Goal: Task Accomplishment & Management: Use online tool/utility

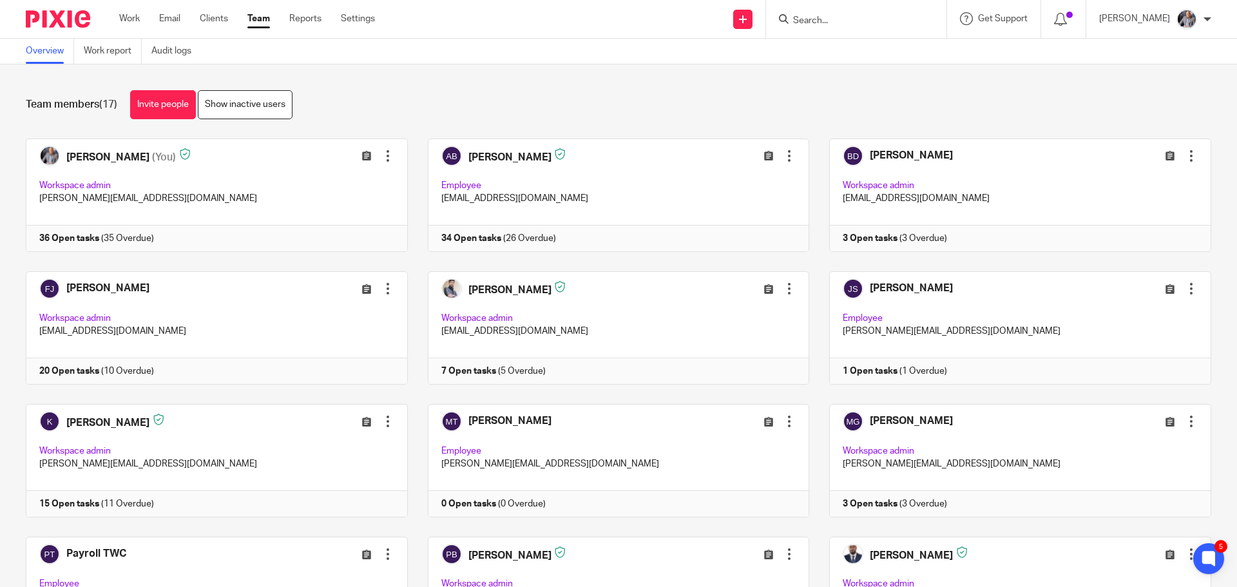
click at [868, 15] on input "Search" at bounding box center [850, 21] width 116 height 12
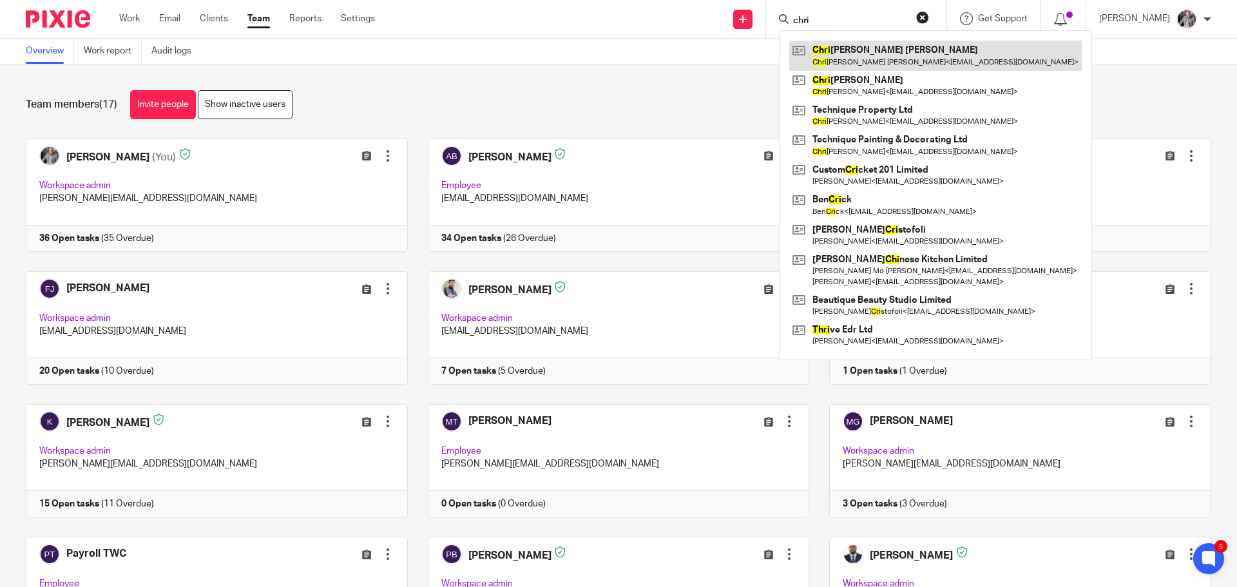
type input "chri"
click at [890, 56] on link at bounding box center [935, 56] width 293 height 30
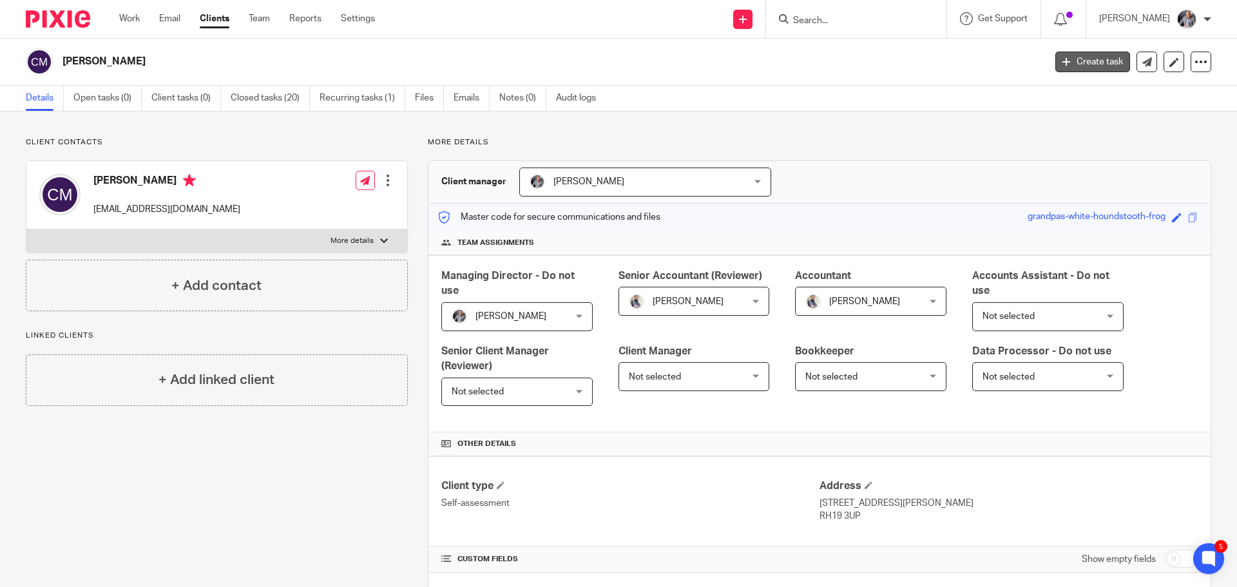
click at [1097, 63] on link "Create task" at bounding box center [1092, 62] width 75 height 21
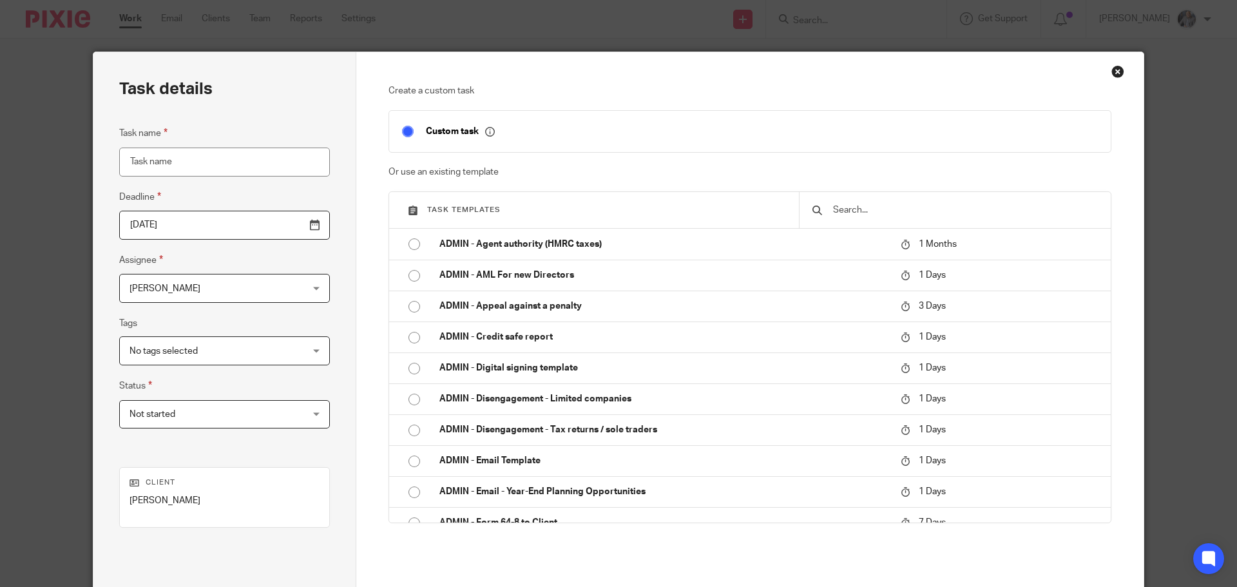
click at [862, 212] on input "text" at bounding box center [965, 210] width 266 height 14
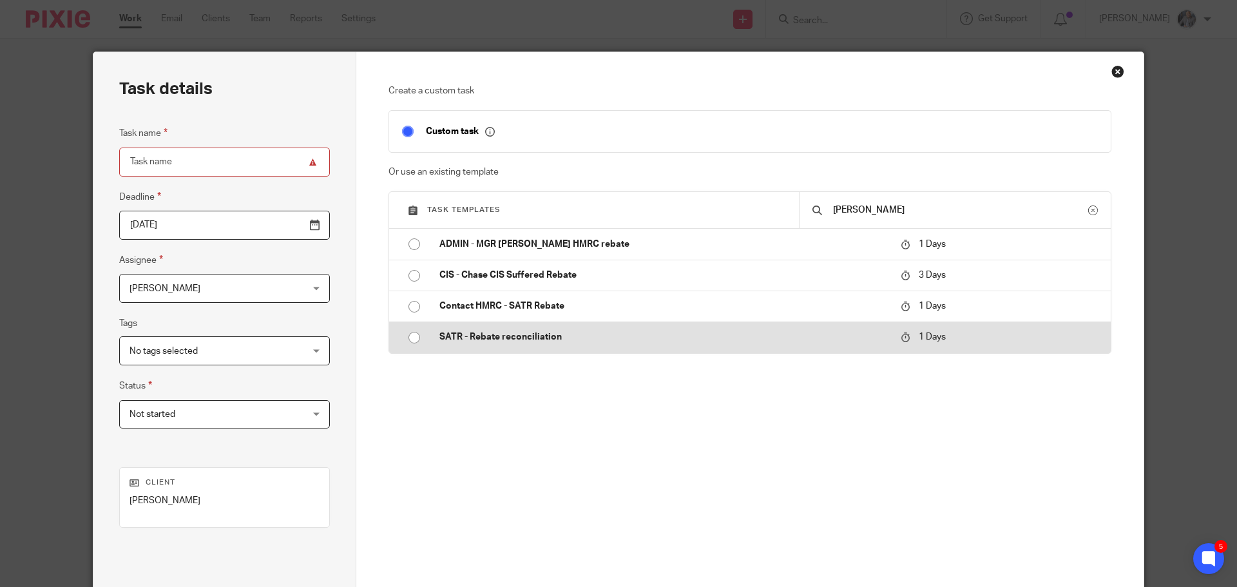
type input "reba"
click at [472, 339] on p "SATR - Rebate reconciliation" at bounding box center [663, 337] width 448 height 13
type input "2025-09-27"
type input "SATR - Rebate reconciliation"
checkbox input "false"
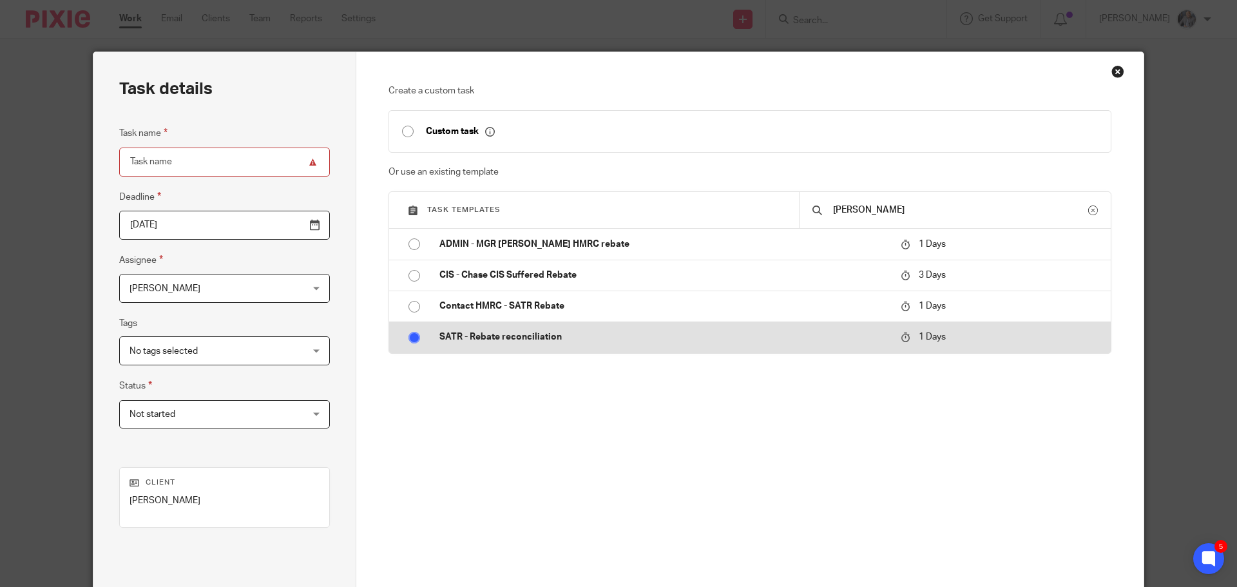
radio input "true"
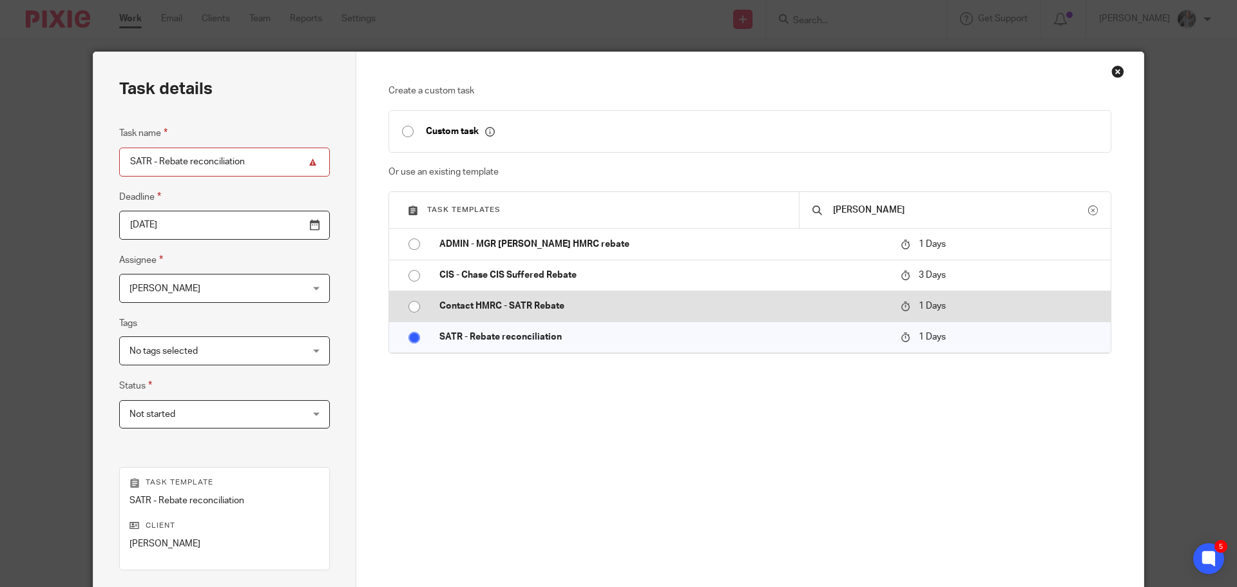
click at [491, 314] on td "Contact HMRC - SATR Rebate" at bounding box center [661, 306] width 468 height 31
type input "Contact HMRC - SATR Rebate"
radio input "true"
radio input "false"
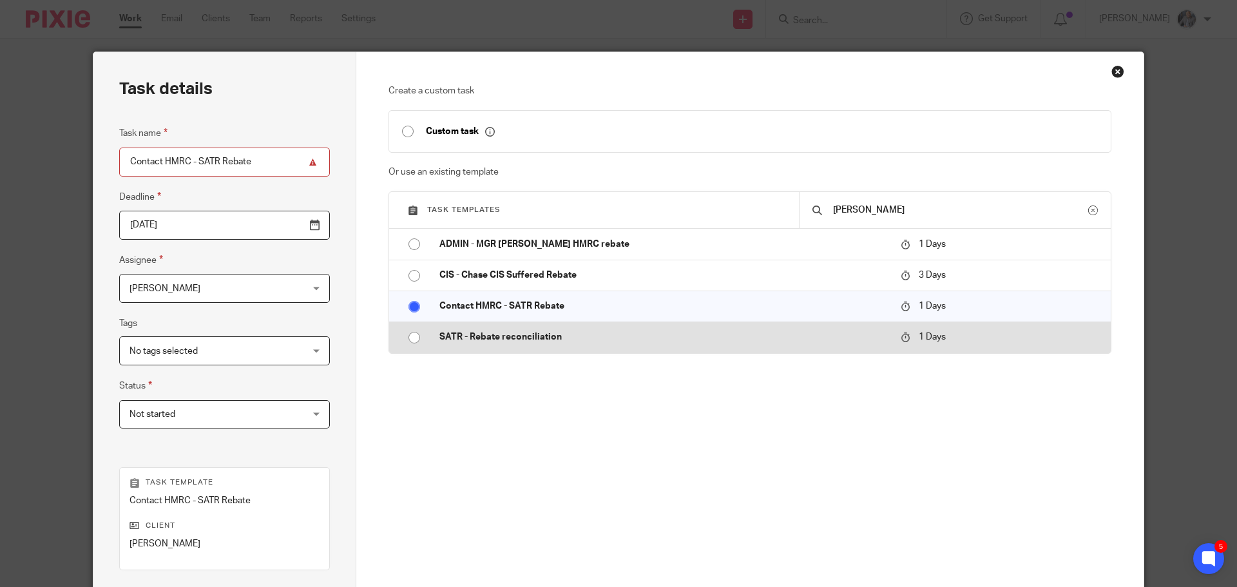
click at [543, 344] on td "SATR - Rebate reconciliation" at bounding box center [661, 337] width 468 height 31
type input "SATR - Rebate reconciliation"
radio input "false"
radio input "true"
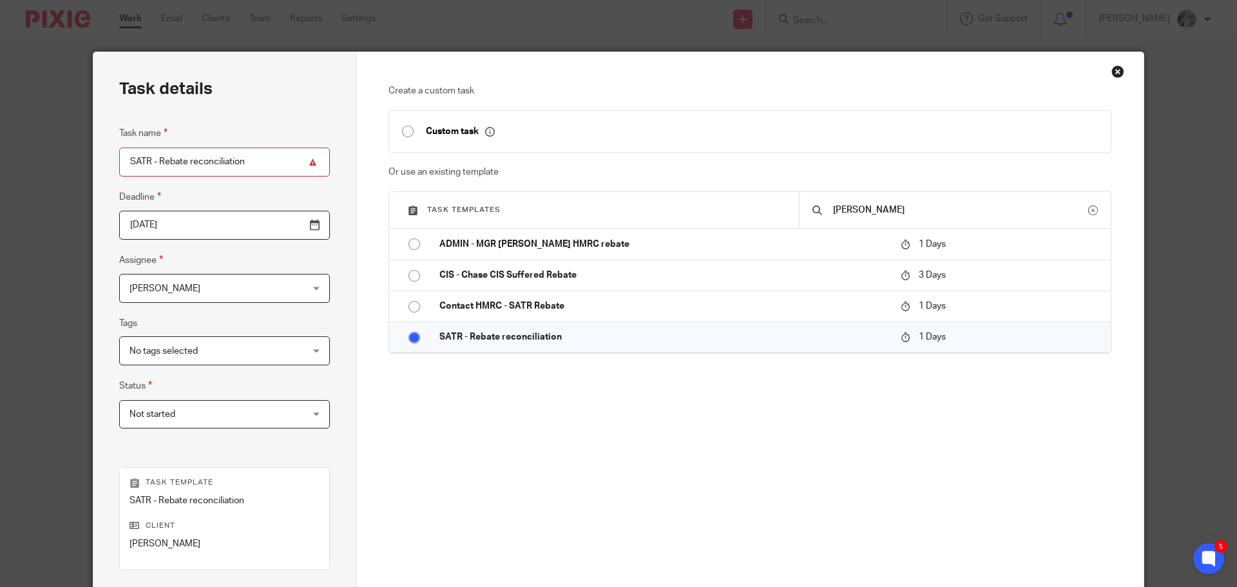
scroll to position [175, 0]
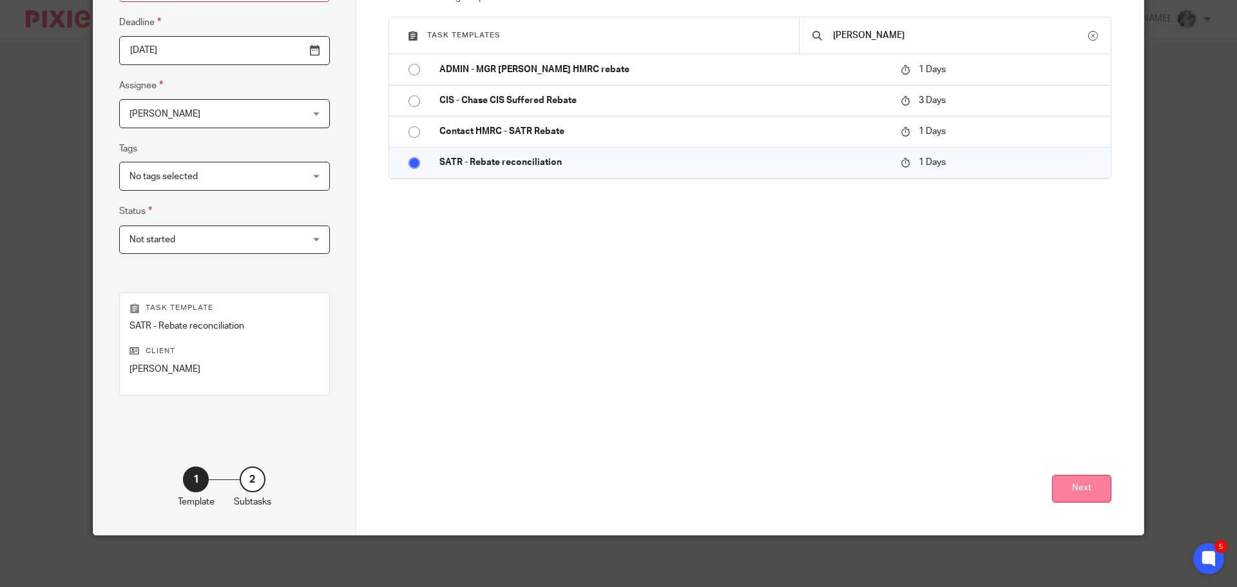
click at [1080, 486] on button "Next" at bounding box center [1081, 489] width 59 height 28
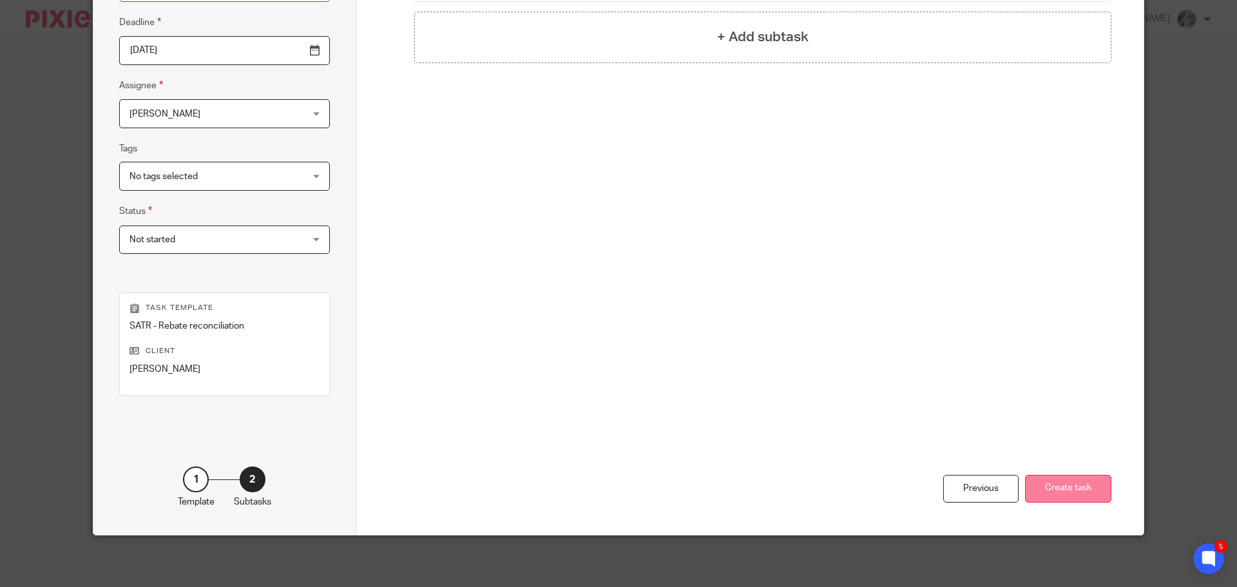
click at [1073, 495] on button "Create task" at bounding box center [1068, 489] width 86 height 28
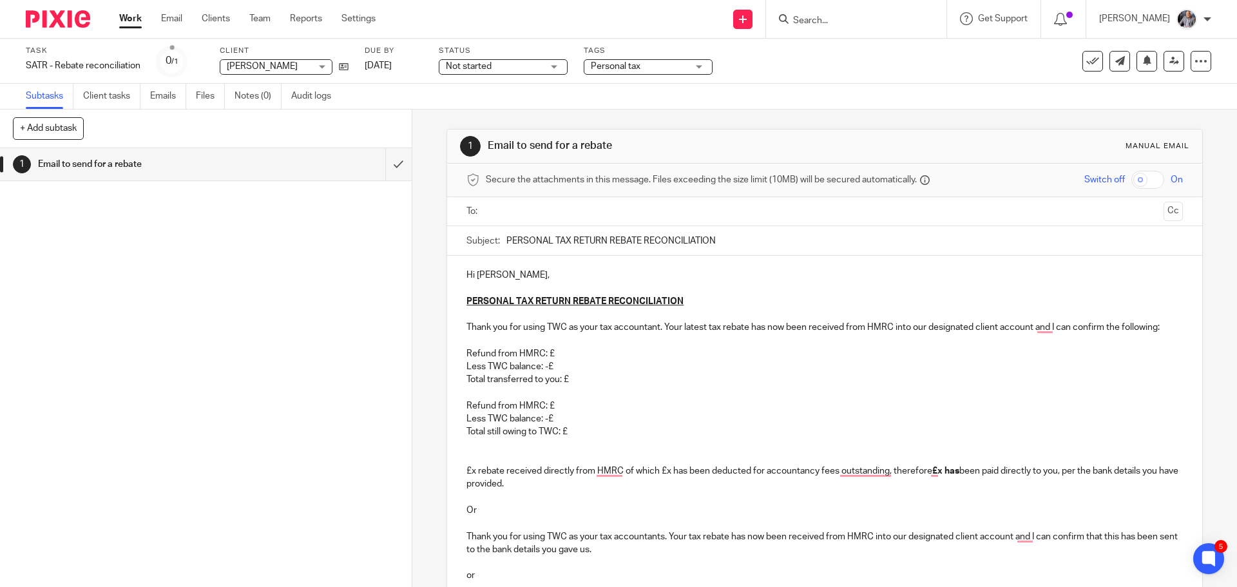
click at [557, 341] on p "To enrich screen reader interactions, please activate Accessibility in Grammarl…" at bounding box center [824, 340] width 716 height 13
click at [564, 351] on p "Refund from HMRC: £" at bounding box center [824, 353] width 716 height 13
click at [564, 359] on p "Refund from HMRC: £3,847.68" at bounding box center [824, 353] width 716 height 13
click at [562, 363] on p "Less TWC balance: -£" at bounding box center [824, 366] width 716 height 13
click at [573, 381] on p "Total transferred to you: £" at bounding box center [824, 379] width 716 height 13
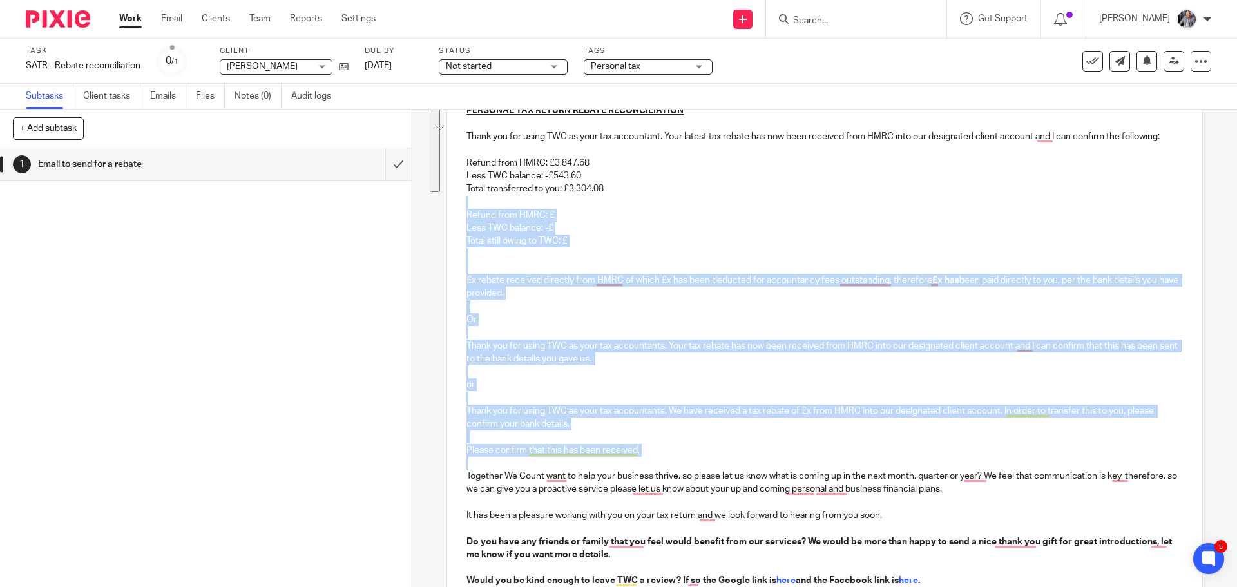
scroll to position [193, 0]
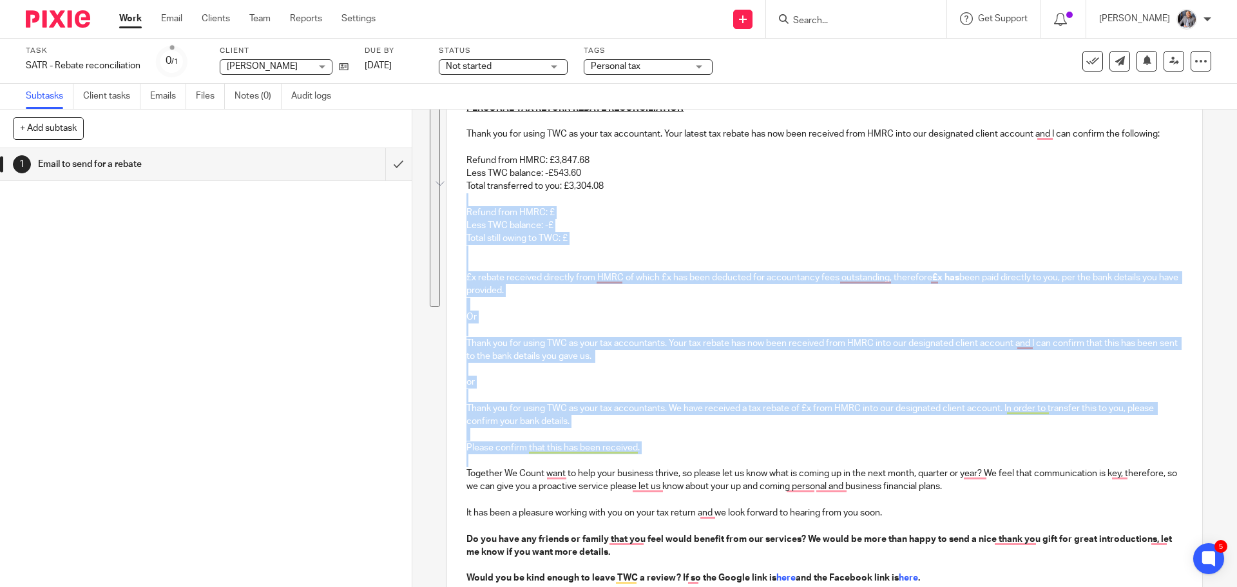
drag, startPoint x: 618, startPoint y: 376, endPoint x: 715, endPoint y: 423, distance: 107.8
click at [715, 423] on div "Hi Christopher, PERSONAL TAX RETURN REBATE RECONCILIATION Thank you for using T…" at bounding box center [824, 341] width 754 height 558
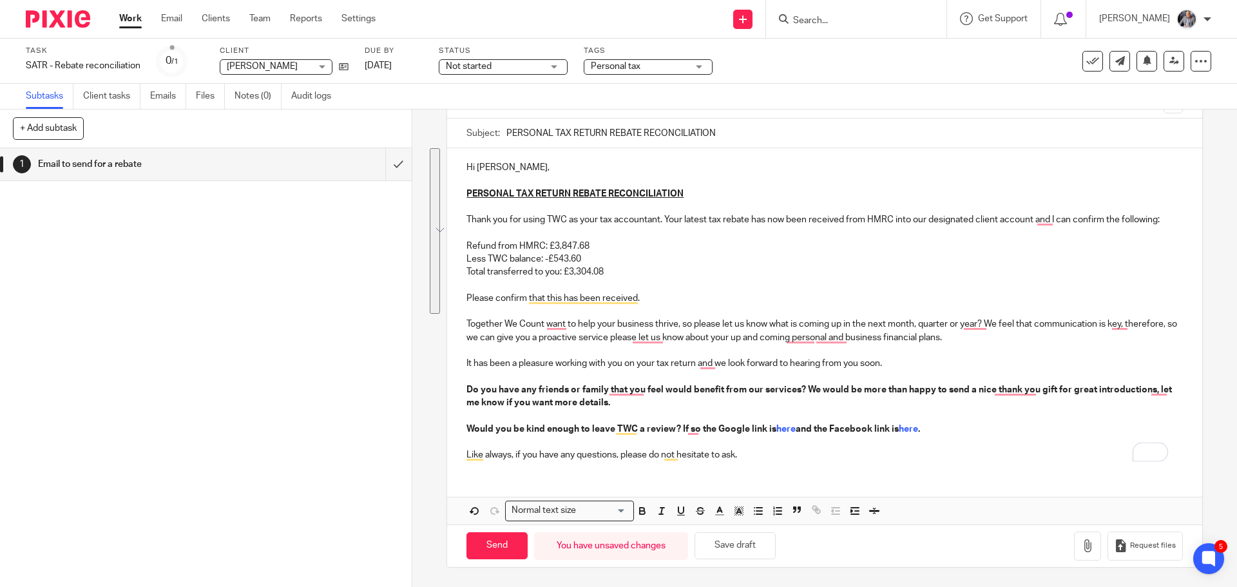
scroll to position [108, 0]
click at [510, 541] on input "Send" at bounding box center [496, 546] width 61 height 28
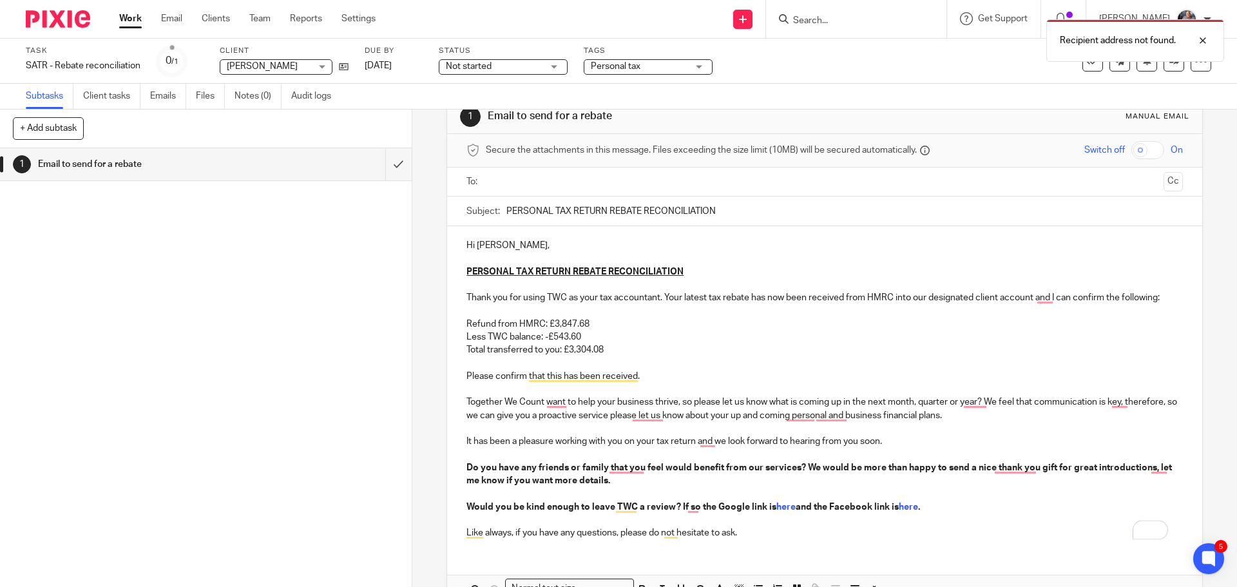
scroll to position [0, 0]
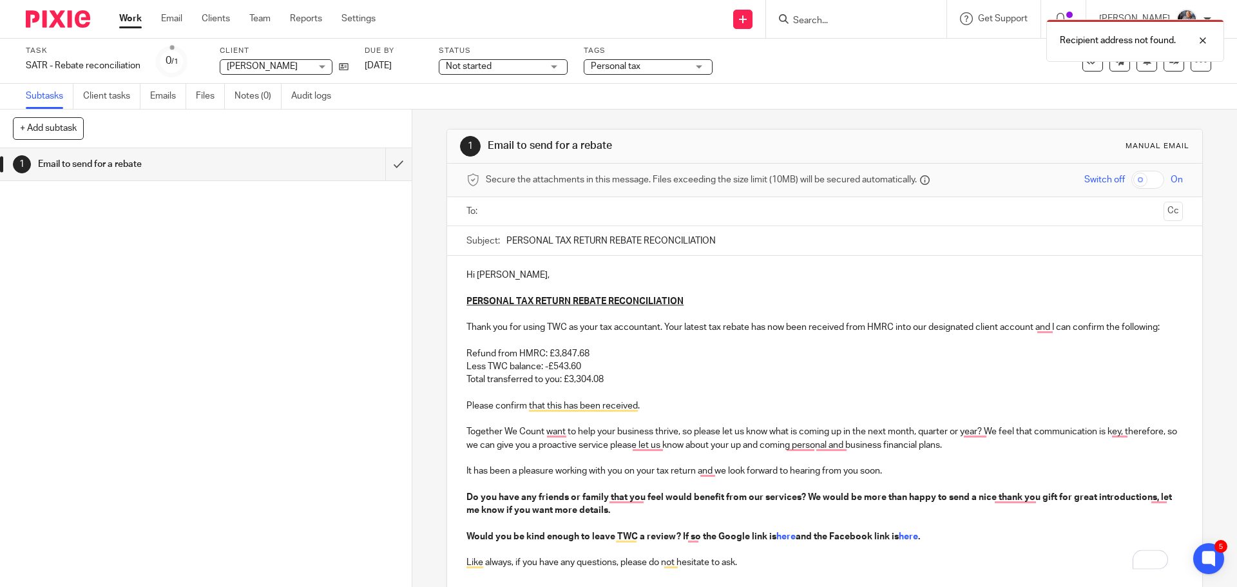
click at [517, 208] on input "text" at bounding box center [823, 211] width 667 height 15
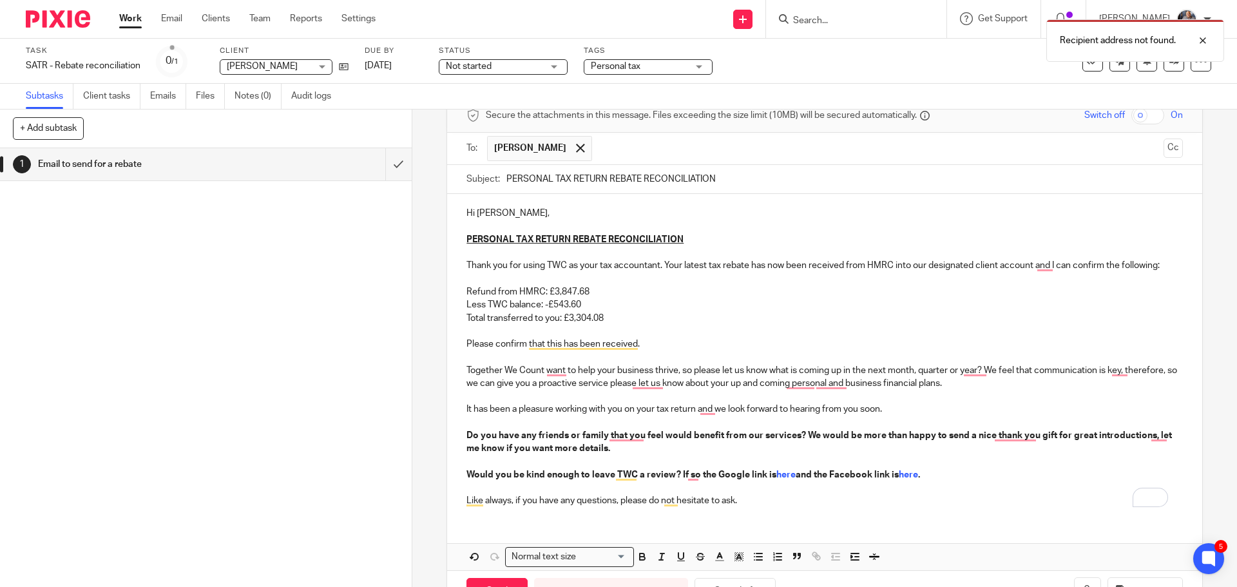
scroll to position [110, 0]
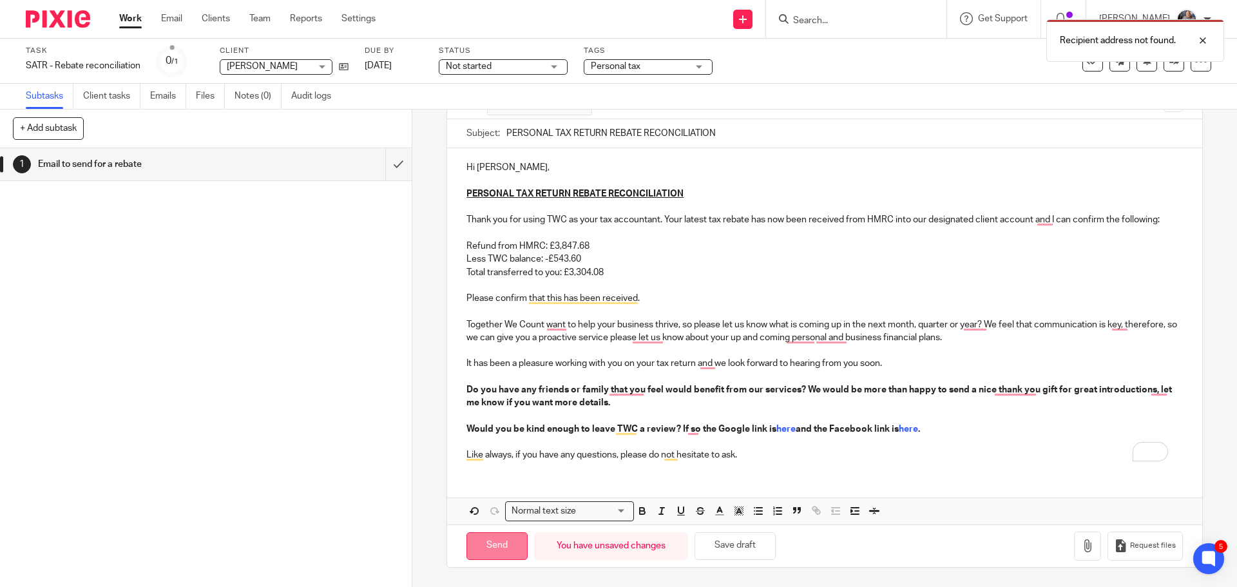
click at [503, 544] on input "Send" at bounding box center [496, 546] width 61 height 28
type input "Sent"
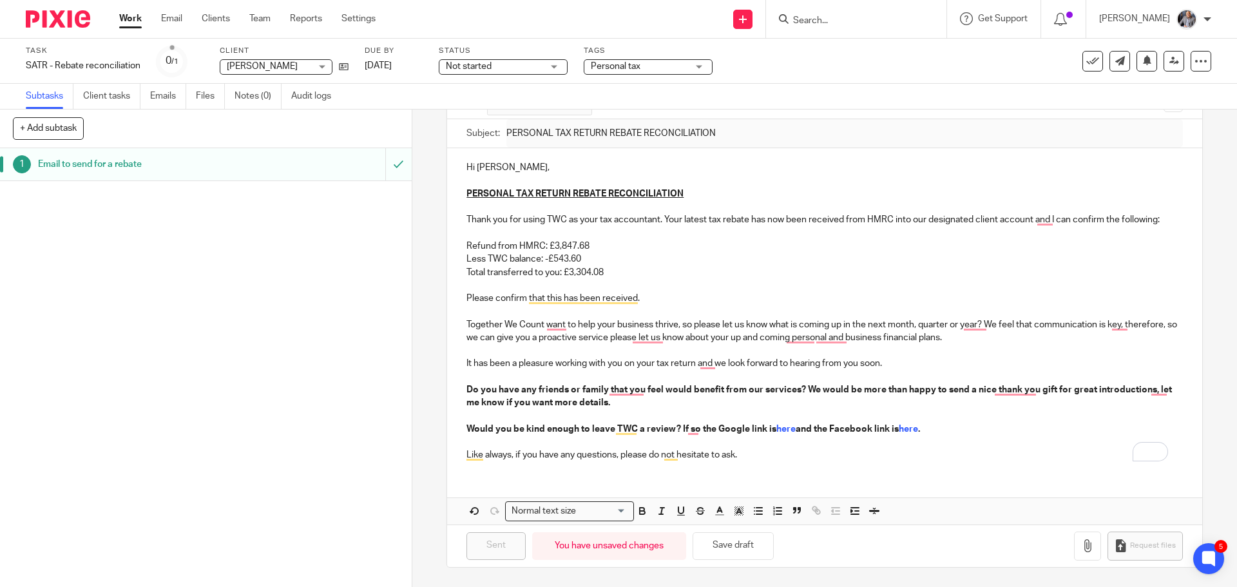
scroll to position [0, 0]
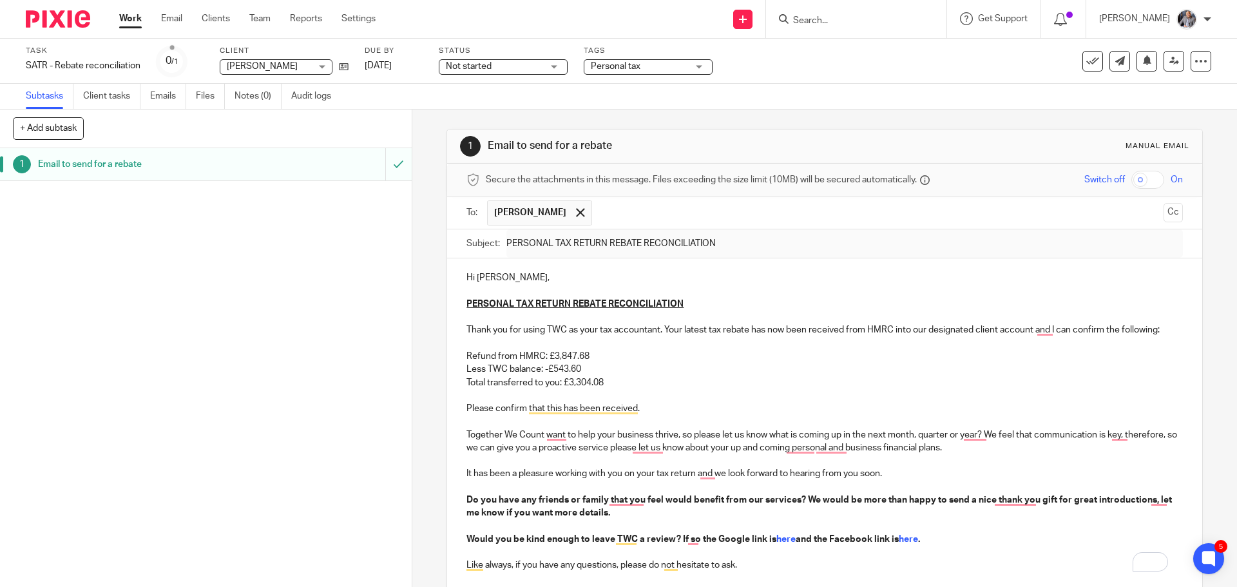
click at [885, 30] on div at bounding box center [856, 19] width 180 height 38
click at [878, 20] on input "Search" at bounding box center [850, 21] width 116 height 12
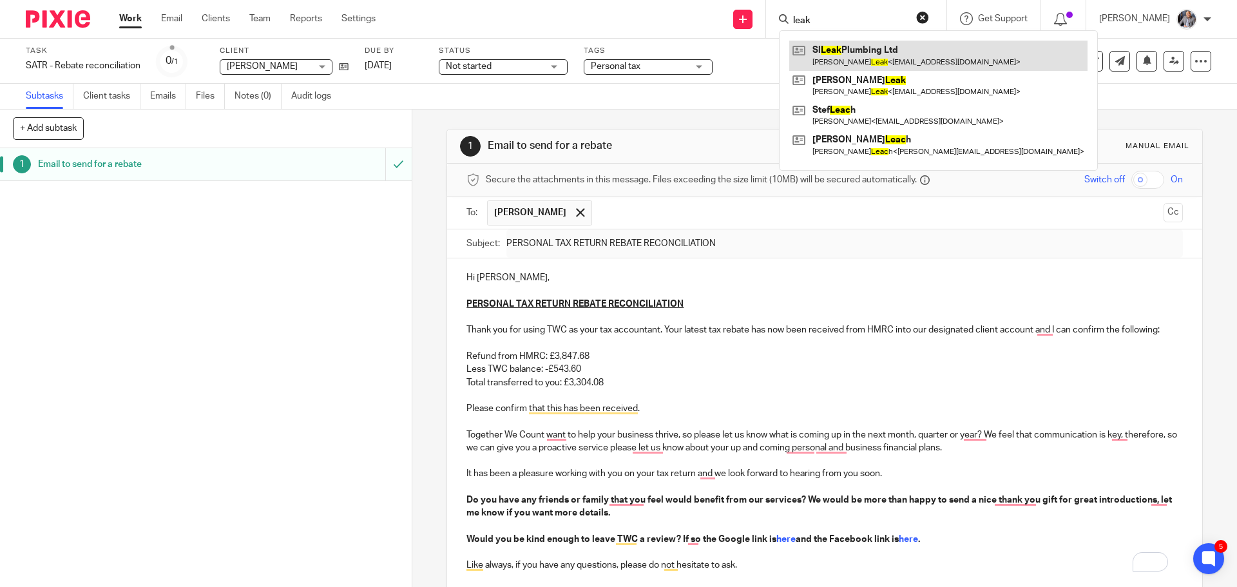
type input "leak"
click at [896, 54] on link at bounding box center [938, 56] width 298 height 30
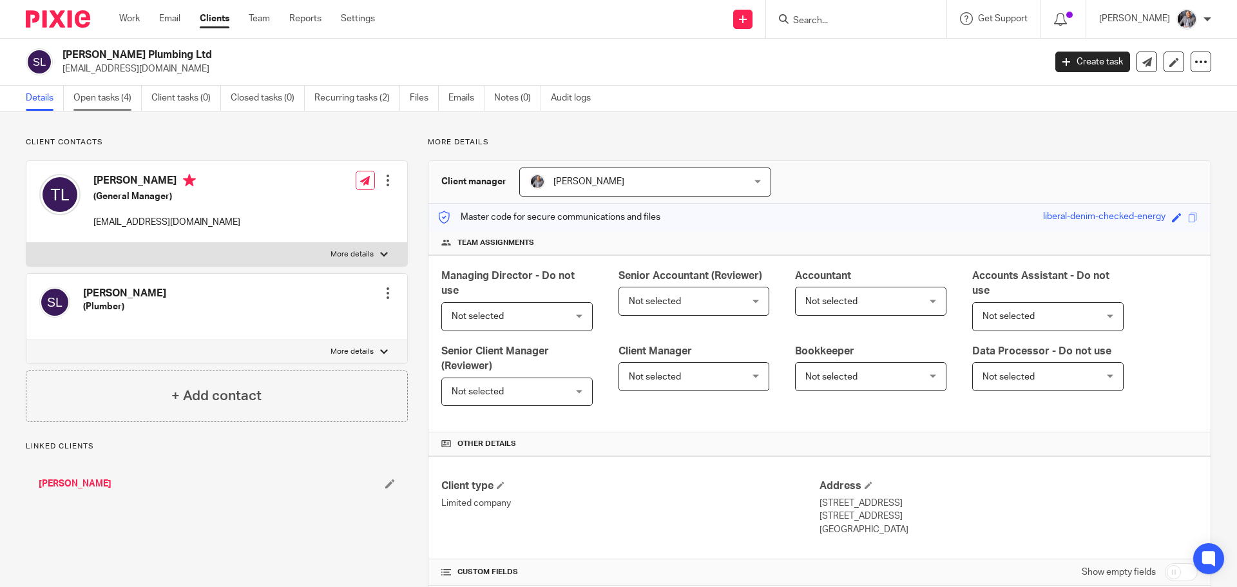
click at [122, 96] on link "Open tasks (4)" at bounding box center [107, 98] width 68 height 25
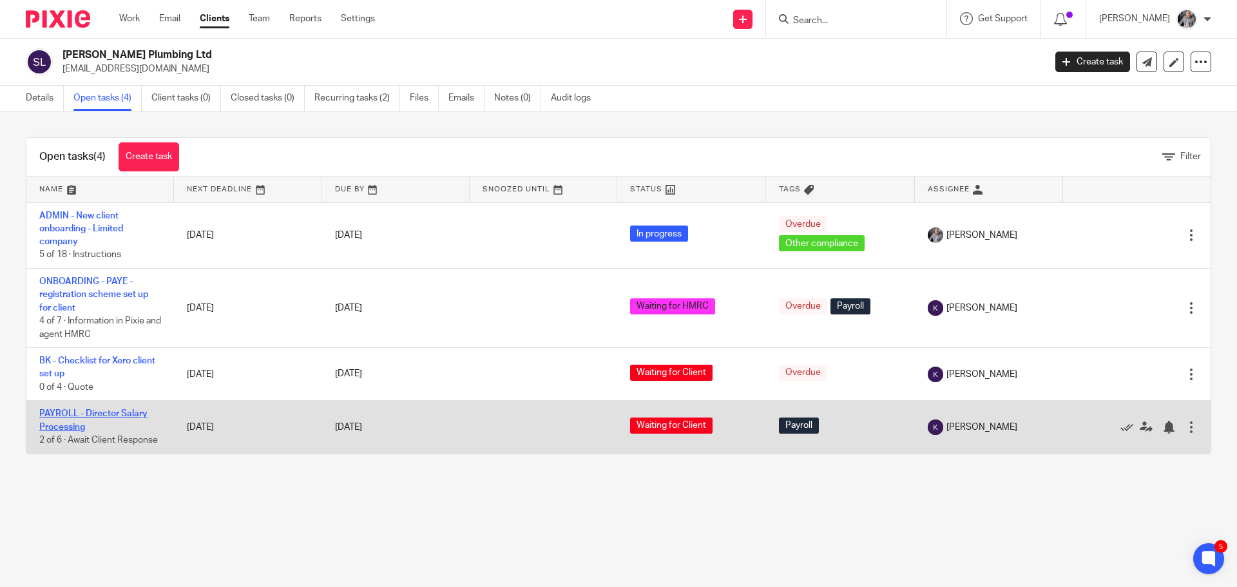
click at [77, 414] on link "PAYROLL - Director Salary Processing" at bounding box center [93, 420] width 108 height 22
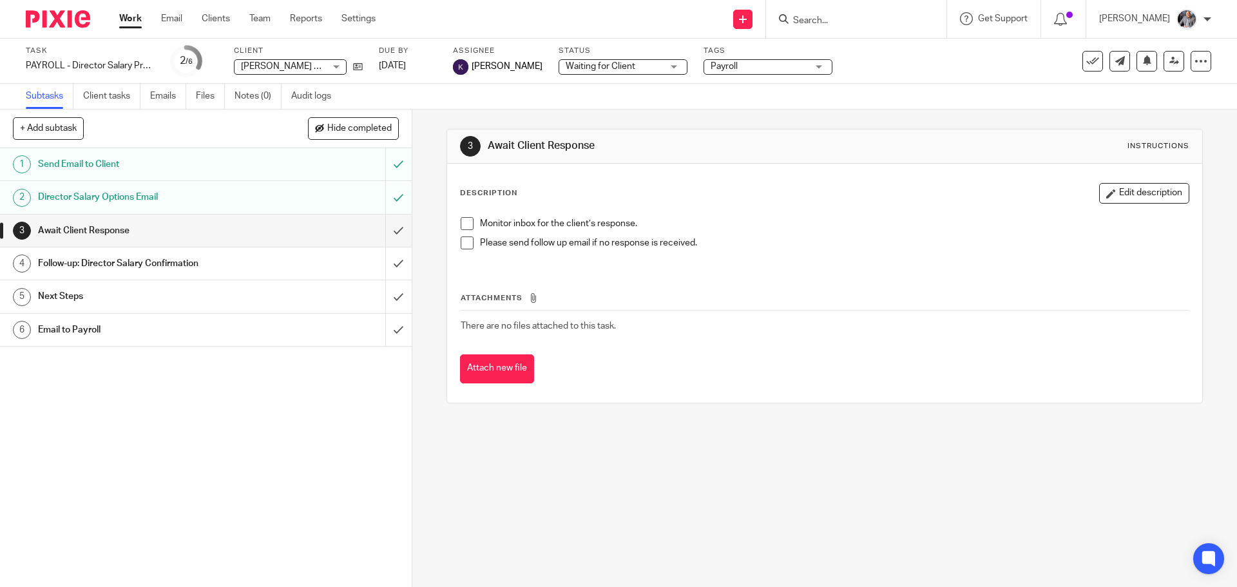
click at [89, 200] on h1 "Director Salary Options Email" at bounding box center [149, 196] width 223 height 19
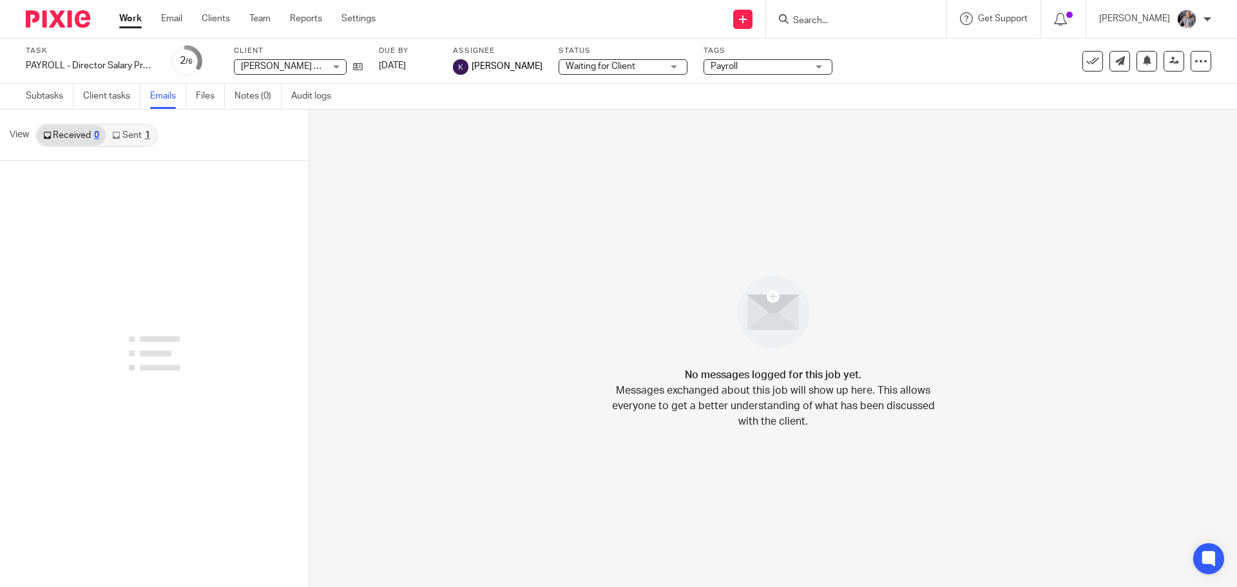
click at [132, 139] on link "Sent 1" at bounding box center [131, 135] width 50 height 21
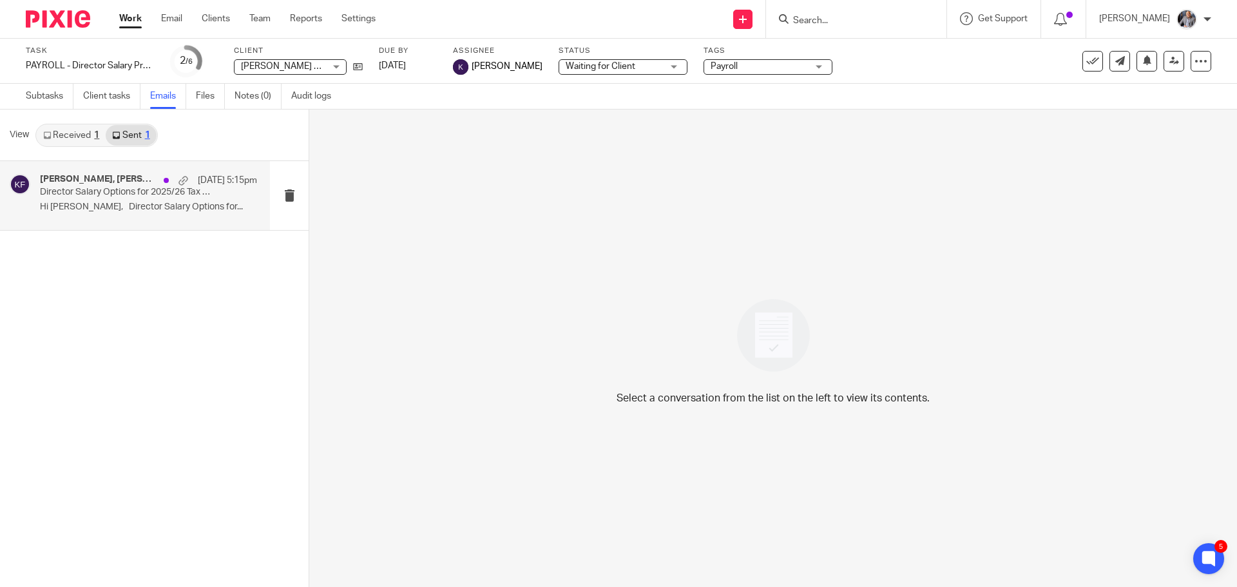
click at [144, 204] on p "Hi Steve, Director Salary Options for..." at bounding box center [148, 207] width 217 height 11
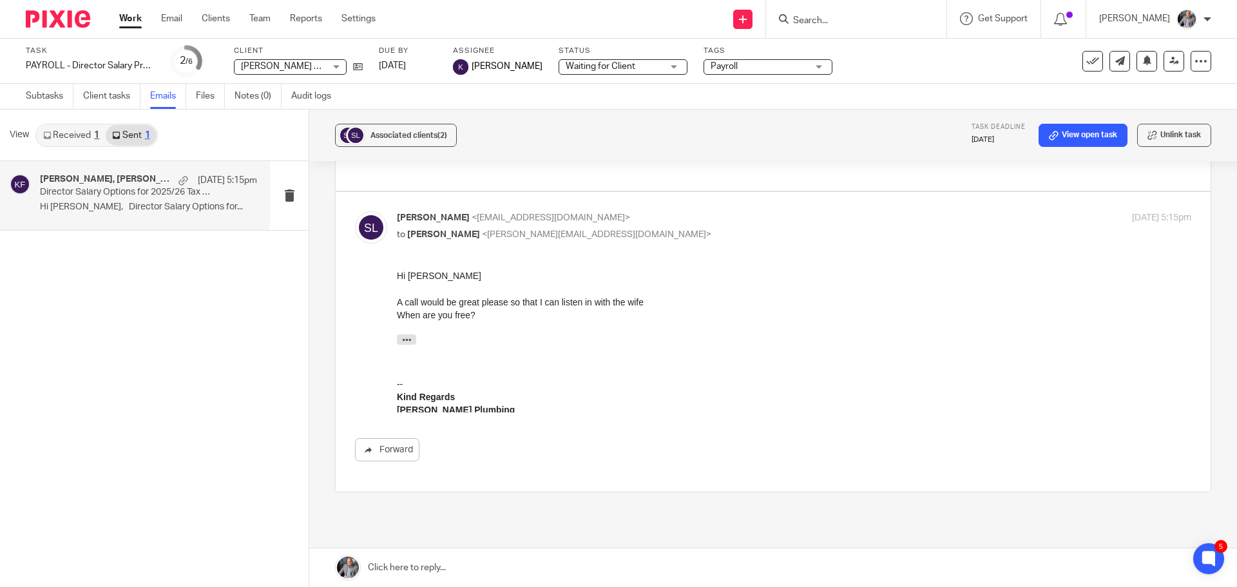
scroll to position [45, 0]
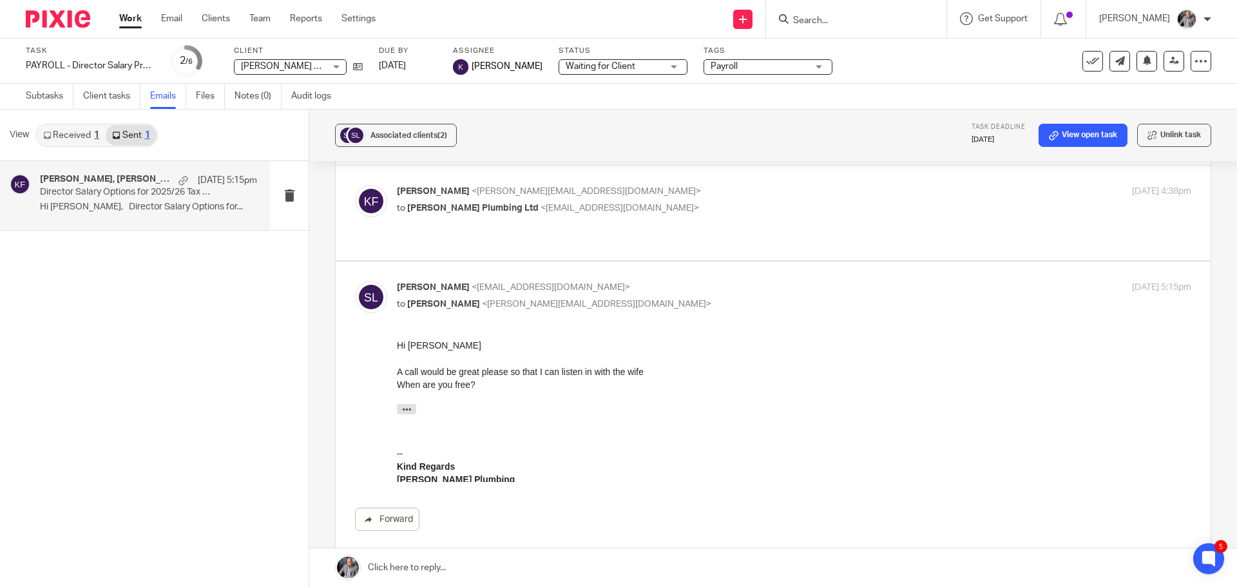
click at [648, 214] on p "to Sl Leak Plumbing Ltd <slleakplumbing@gmail.com>" at bounding box center [662, 209] width 530 height 14
checkbox input "true"
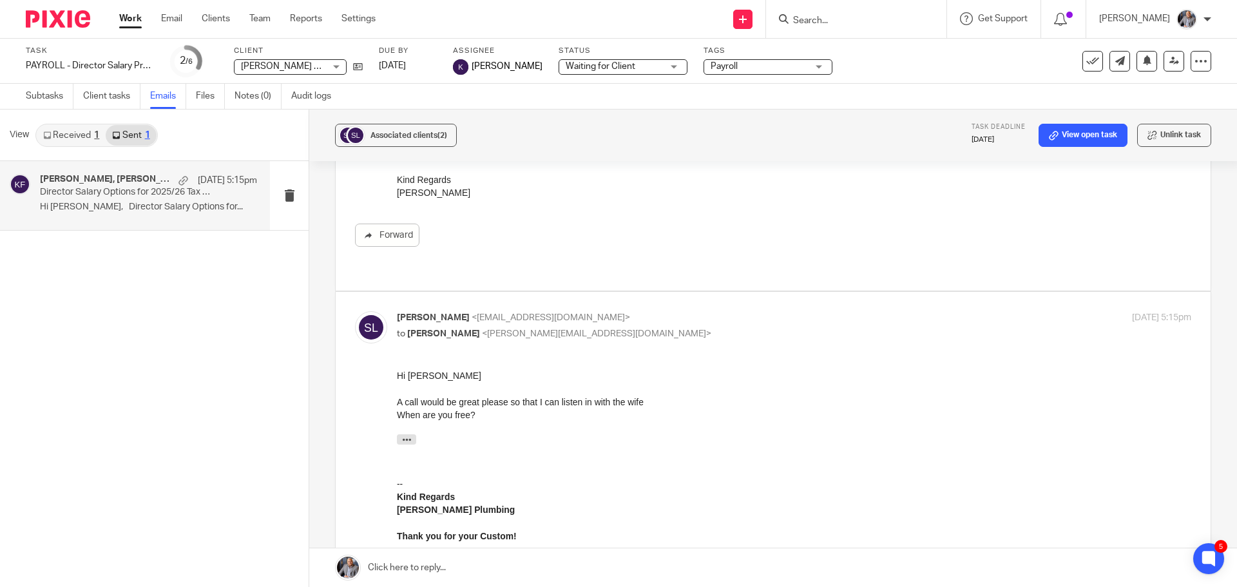
scroll to position [2050, 0]
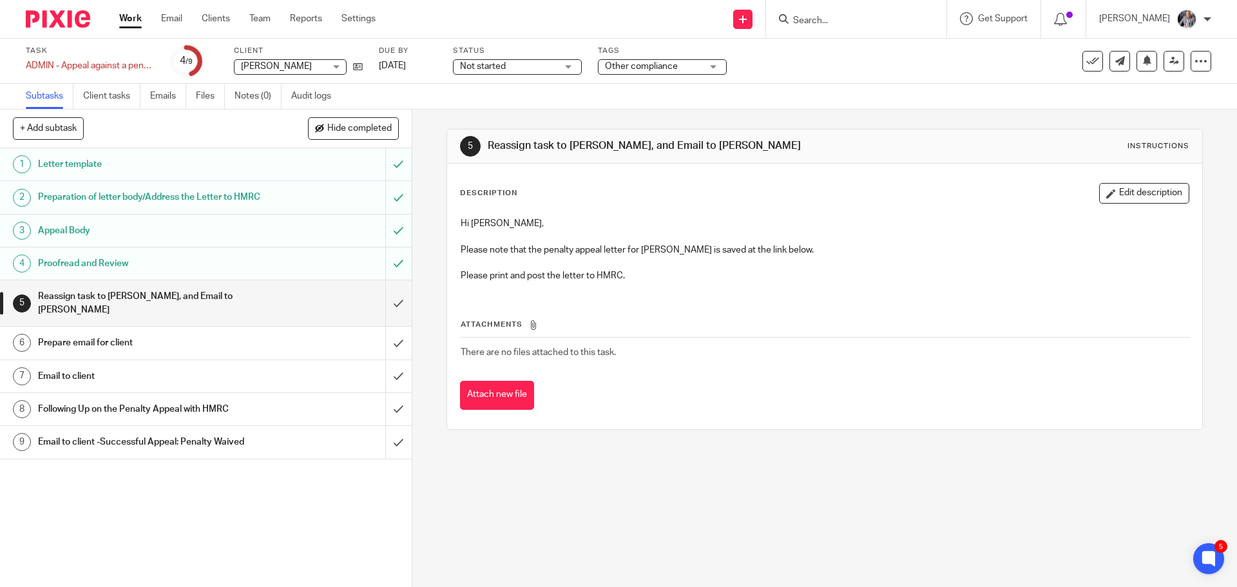
click at [171, 171] on h1 "Letter template" at bounding box center [149, 164] width 223 height 19
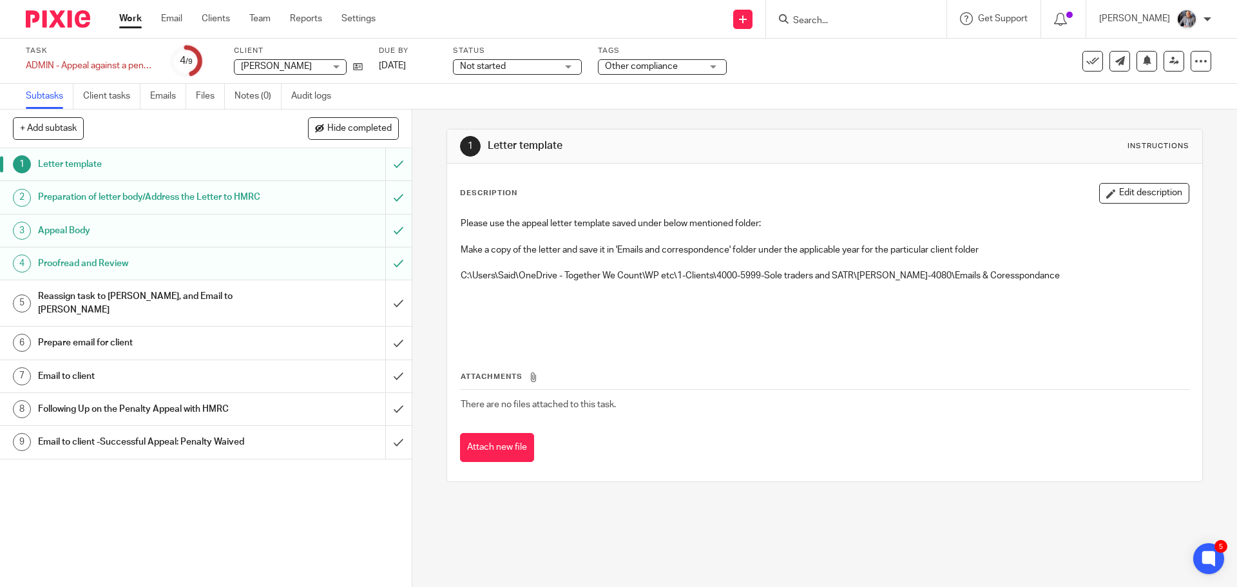
click at [178, 318] on h1 "Reassign task to [PERSON_NAME], and Email to [PERSON_NAME]" at bounding box center [149, 303] width 223 height 33
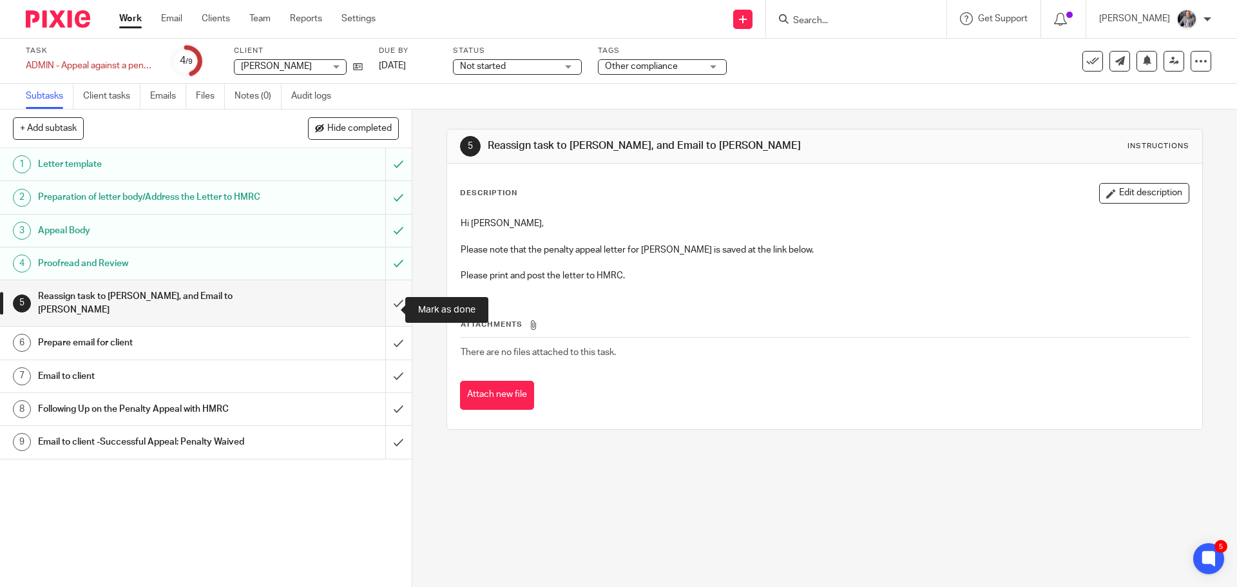
click at [382, 307] on input "submit" at bounding box center [206, 303] width 412 height 46
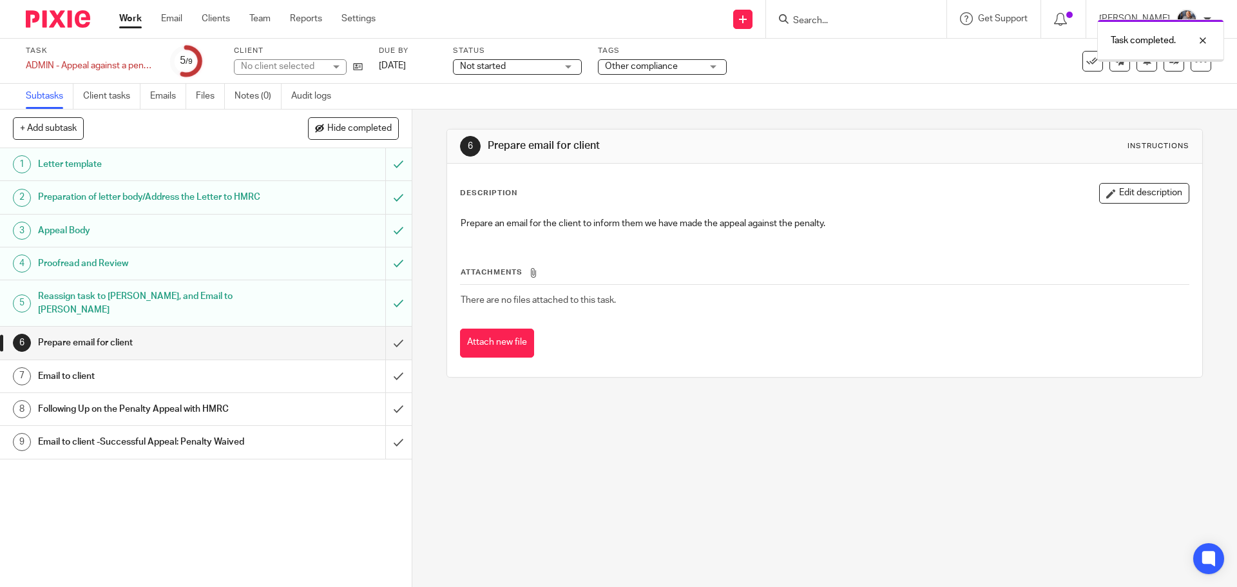
click at [109, 341] on h1 "Prepare email for client" at bounding box center [149, 342] width 223 height 19
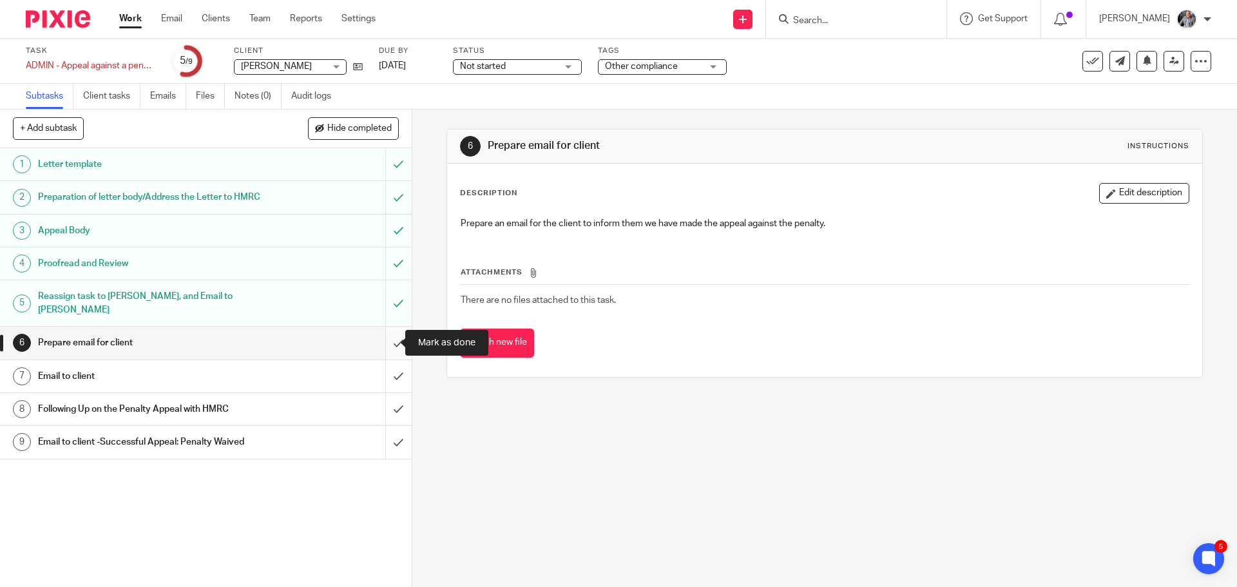
click at [385, 344] on input "submit" at bounding box center [206, 343] width 412 height 32
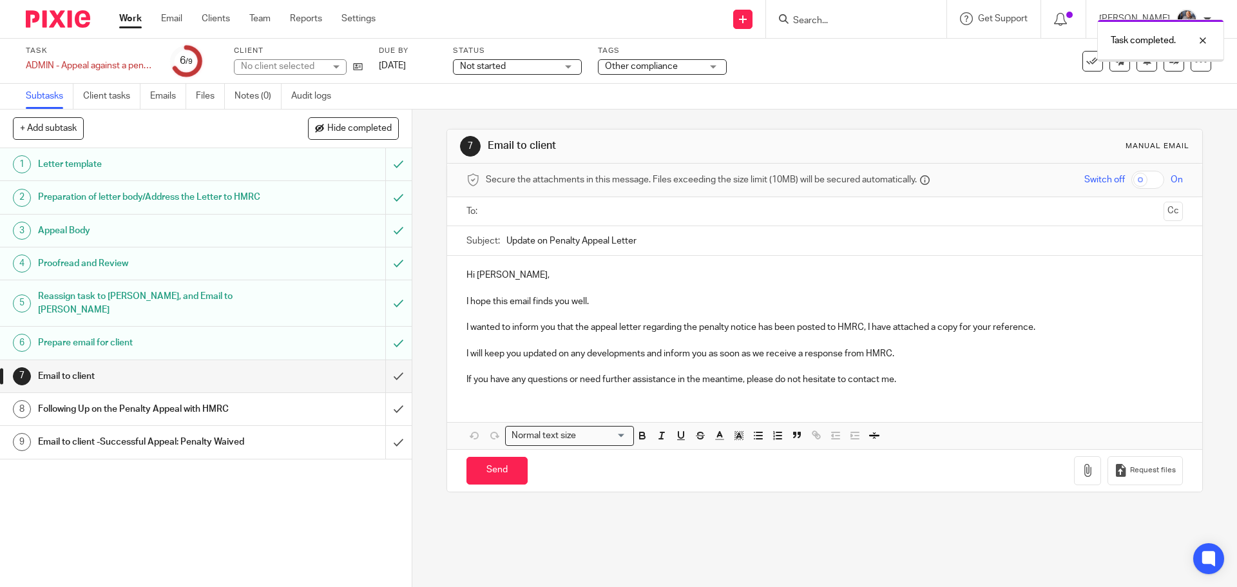
click at [247, 382] on h1 "Email to client" at bounding box center [149, 376] width 223 height 19
click at [570, 212] on input "text" at bounding box center [823, 211] width 667 height 15
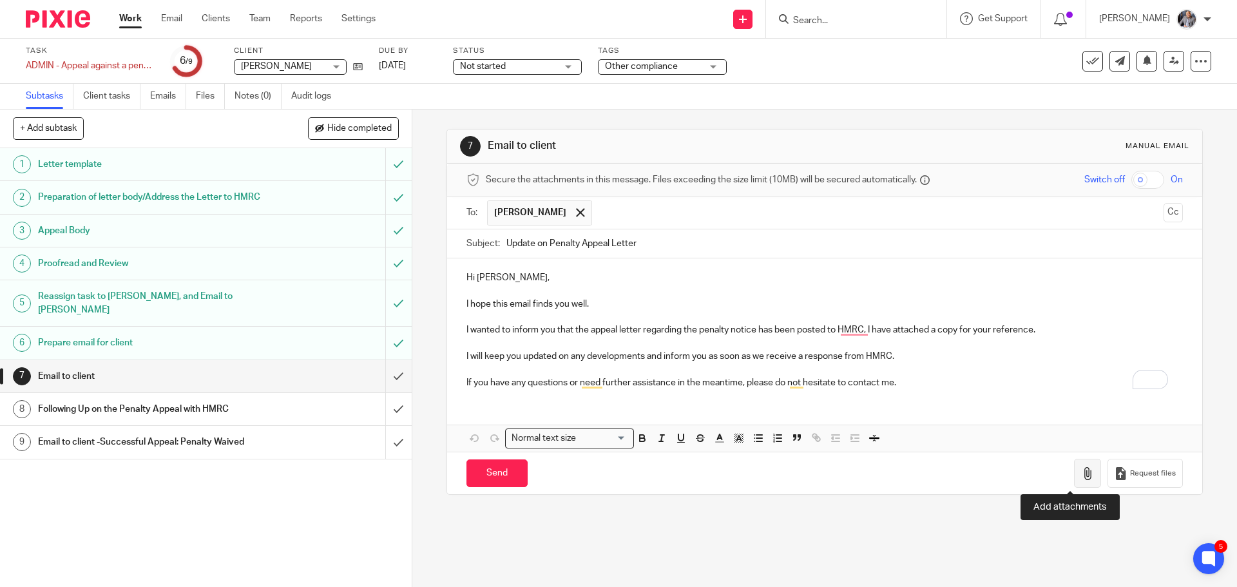
click at [1080, 472] on button "button" at bounding box center [1087, 473] width 27 height 29
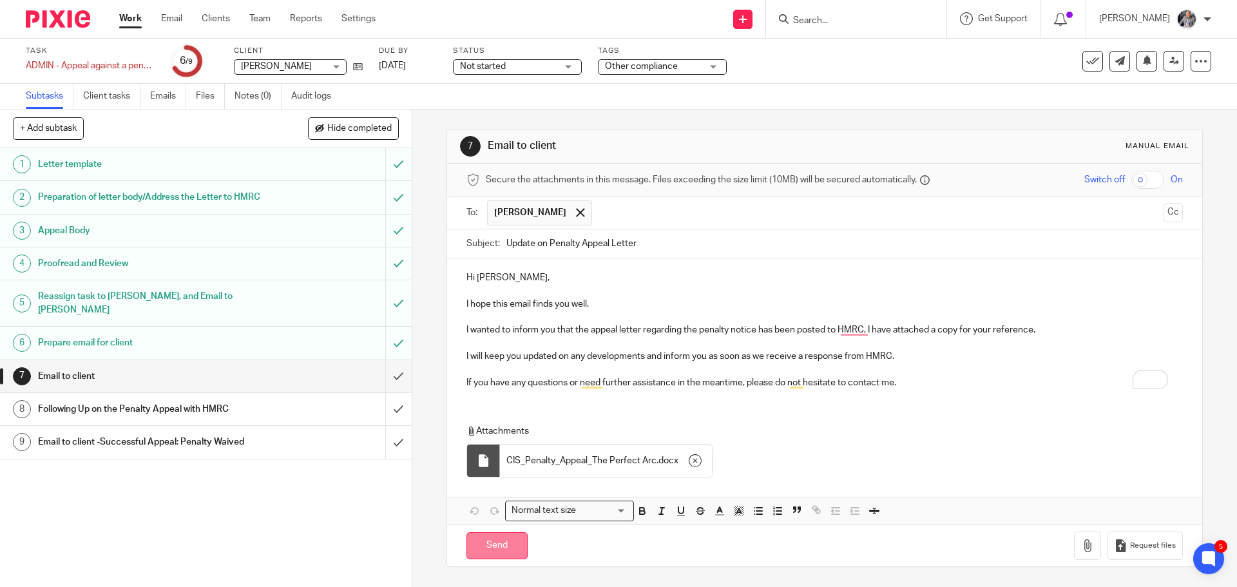
click at [490, 552] on input "Send" at bounding box center [496, 546] width 61 height 28
type input "Sent"
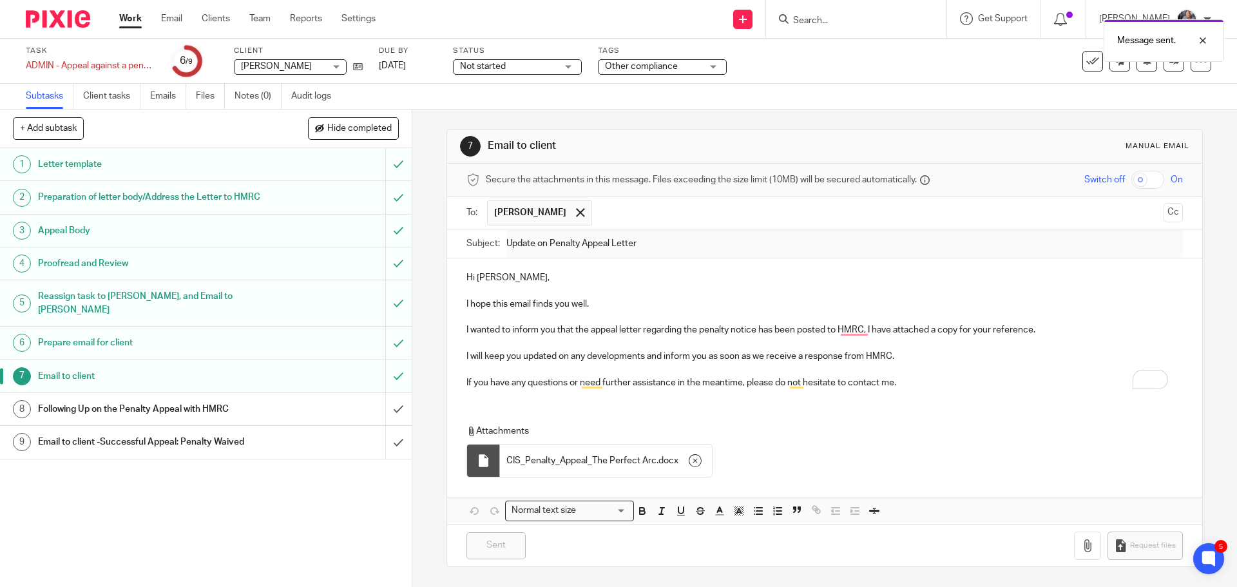
click at [126, 410] on h1 "Following Up on the Penalty Appeal with HMRC" at bounding box center [149, 408] width 223 height 19
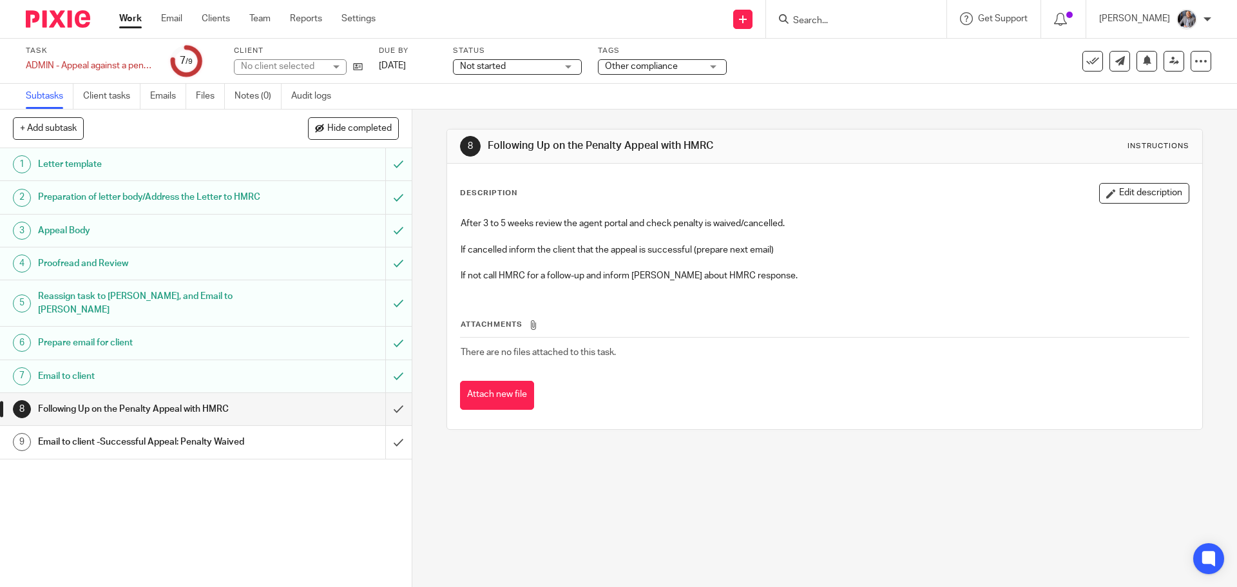
click at [1094, 59] on div "See template in use Advanced task editor Copy task Make recurring [GEOGRAPHIC_D…" at bounding box center [1146, 61] width 129 height 21
click at [1088, 60] on icon at bounding box center [1092, 61] width 13 height 13
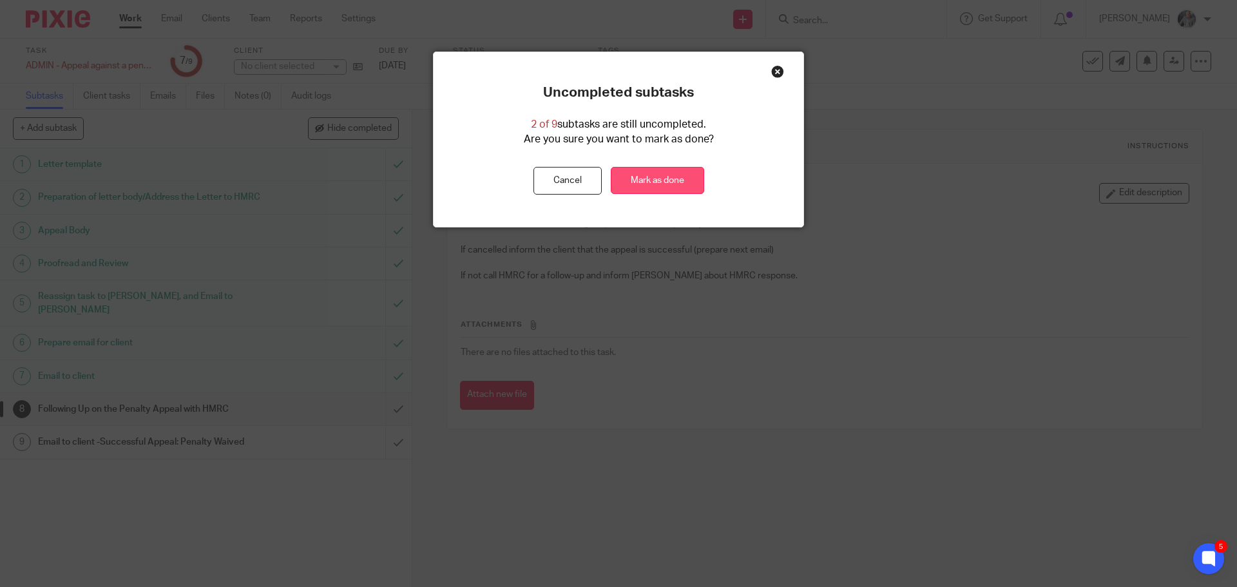
click at [673, 180] on link "Mark as done" at bounding box center [657, 181] width 93 height 28
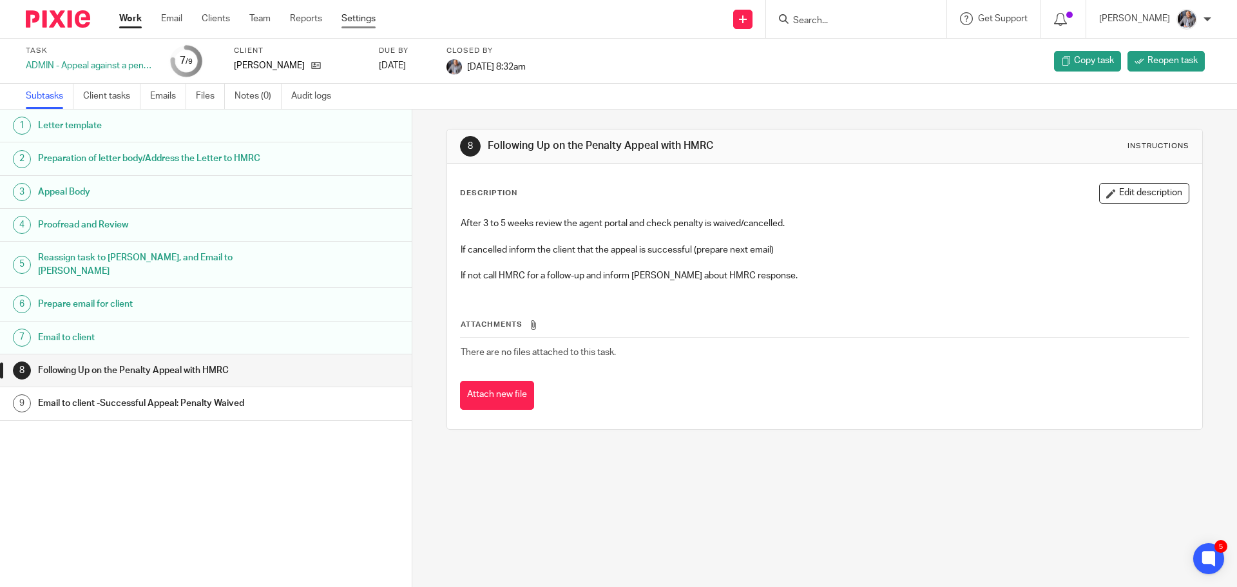
click at [356, 17] on link "Settings" at bounding box center [358, 18] width 34 height 13
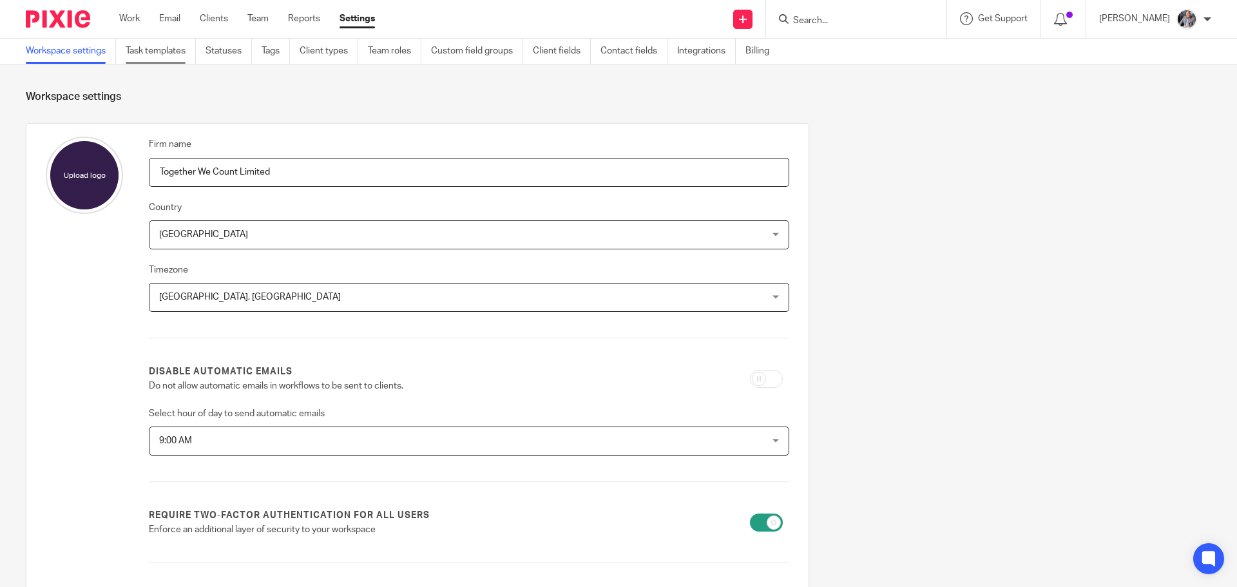
click at [156, 53] on link "Task templates" at bounding box center [161, 51] width 70 height 25
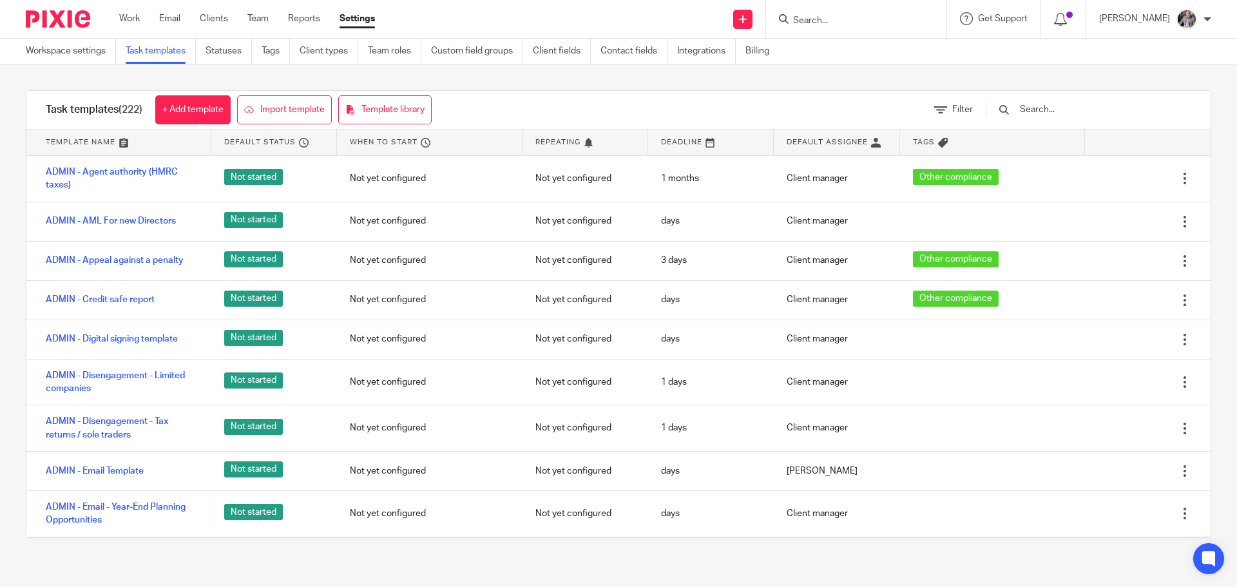
click at [1066, 103] on input "text" at bounding box center [1094, 109] width 150 height 14
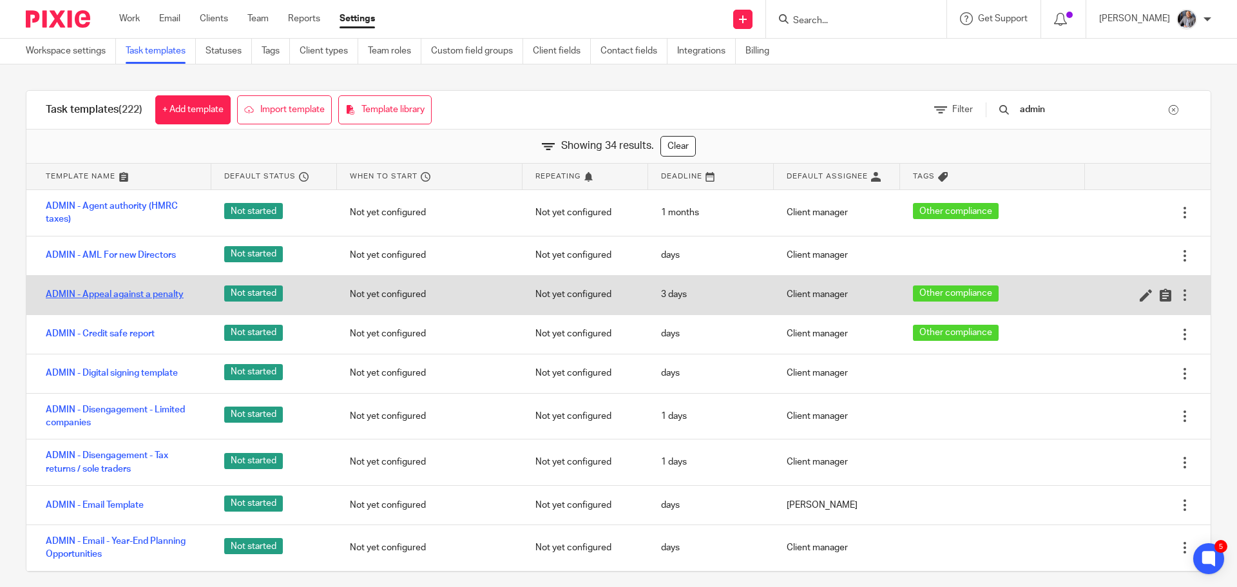
type input "admin"
click at [126, 296] on link "ADMIN - Appeal against a penalty" at bounding box center [115, 294] width 138 height 13
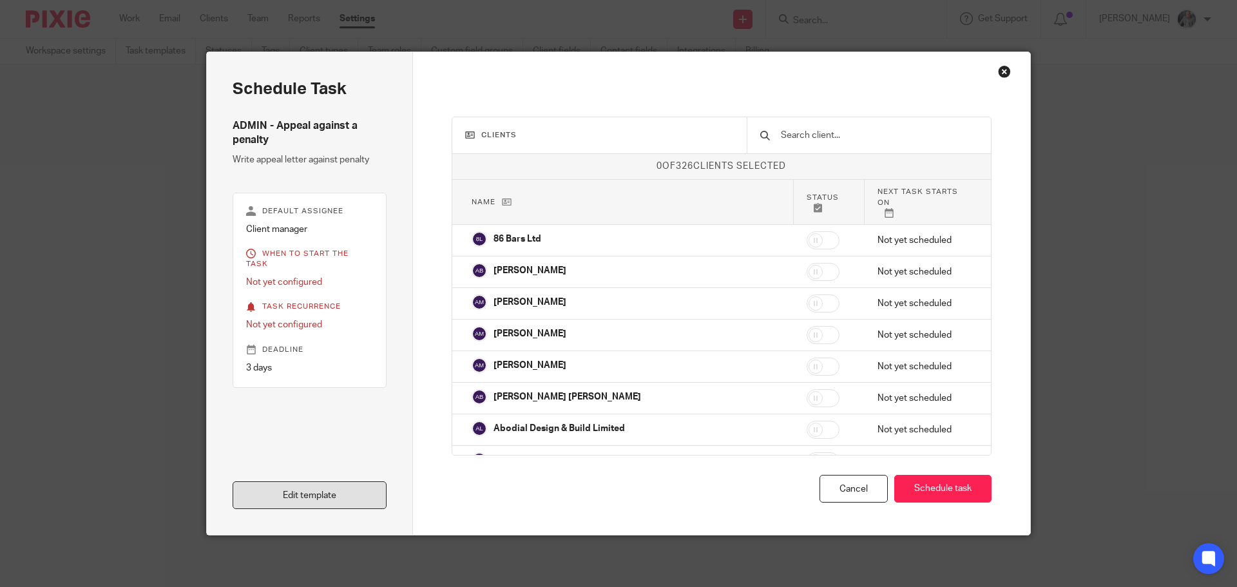
click at [320, 495] on link "Edit template" at bounding box center [310, 495] width 154 height 28
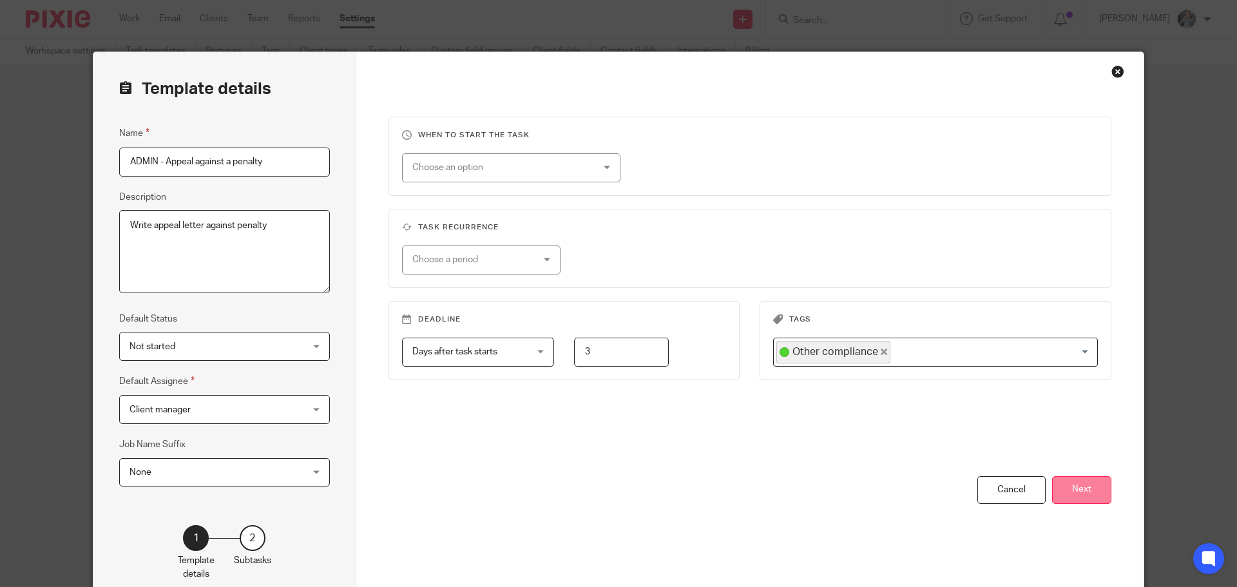
click at [1071, 487] on button "Next" at bounding box center [1081, 490] width 59 height 28
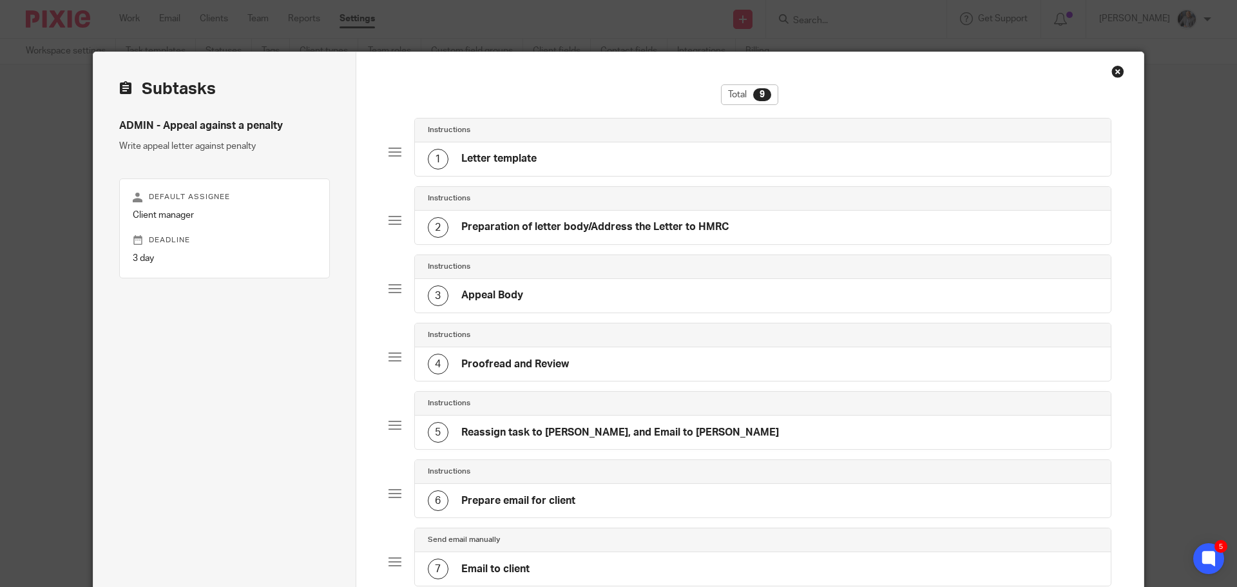
click at [521, 153] on h4 "Letter template" at bounding box center [498, 159] width 75 height 14
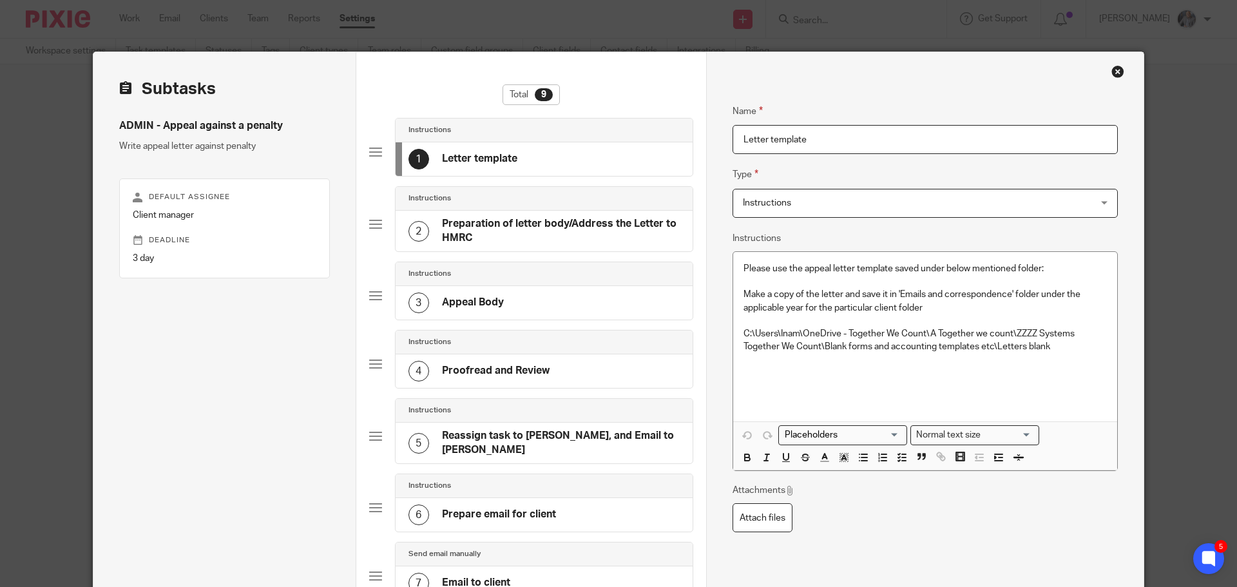
click at [497, 225] on h4 "Preparation of letter body/Address the Letter to HMRC" at bounding box center [561, 231] width 238 height 28
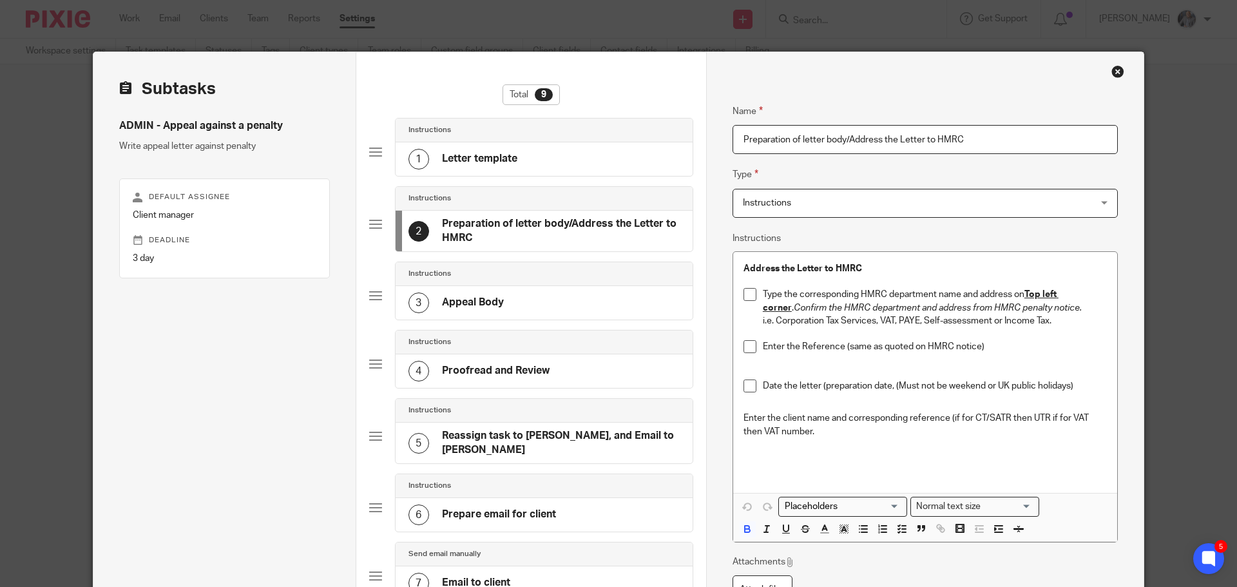
click at [504, 301] on div "3 Appeal Body" at bounding box center [544, 303] width 297 height 34
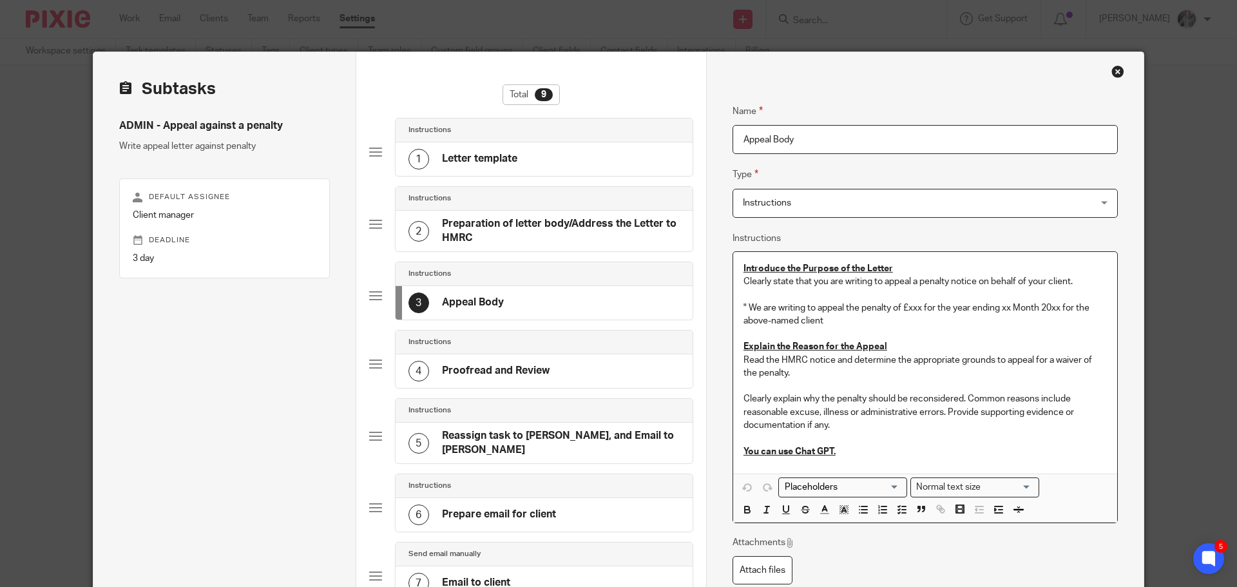
click at [1071, 280] on p "Clearly state that you are writing to appeal a penalty notice on behalf of your…" at bounding box center [925, 281] width 363 height 13
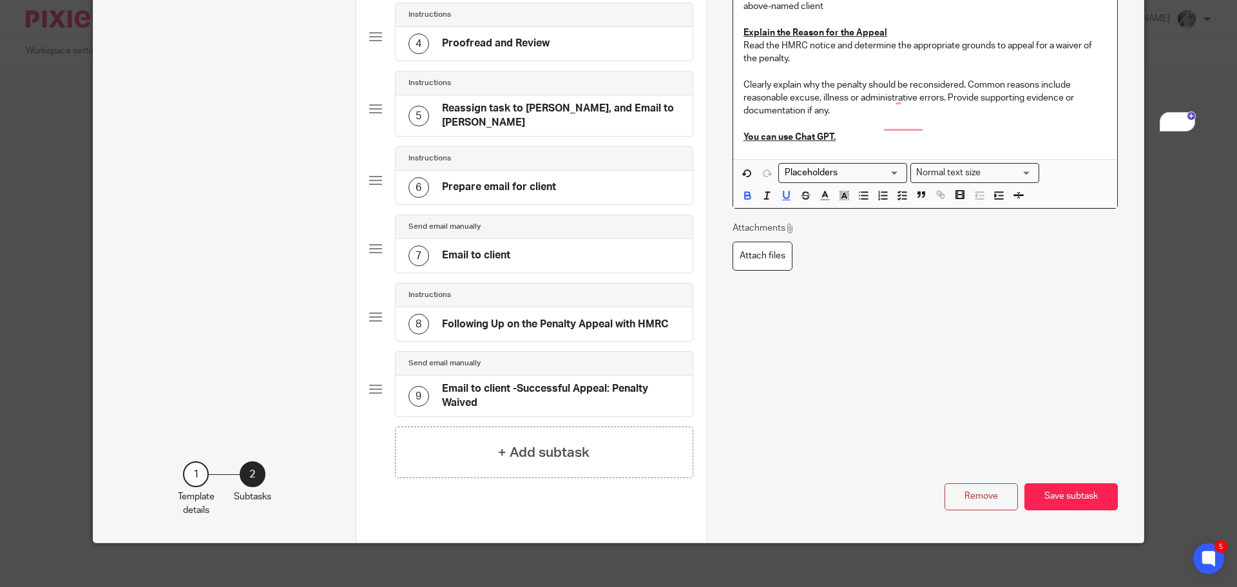
scroll to position [328, 0]
click at [1052, 486] on button "Save subtask" at bounding box center [1070, 497] width 93 height 28
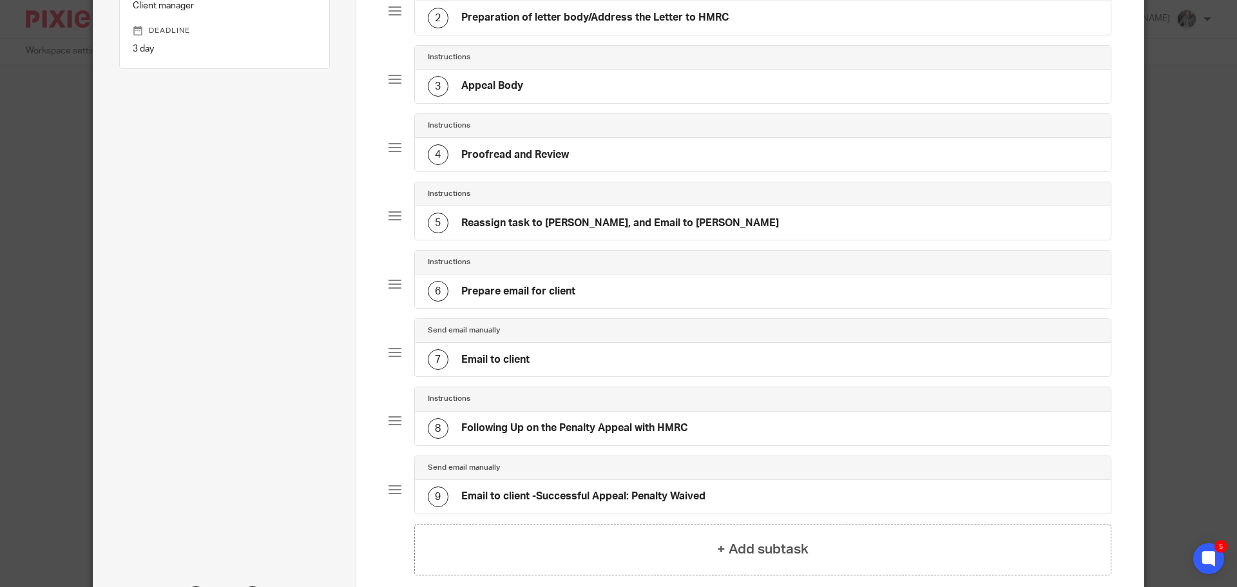
scroll to position [199, 0]
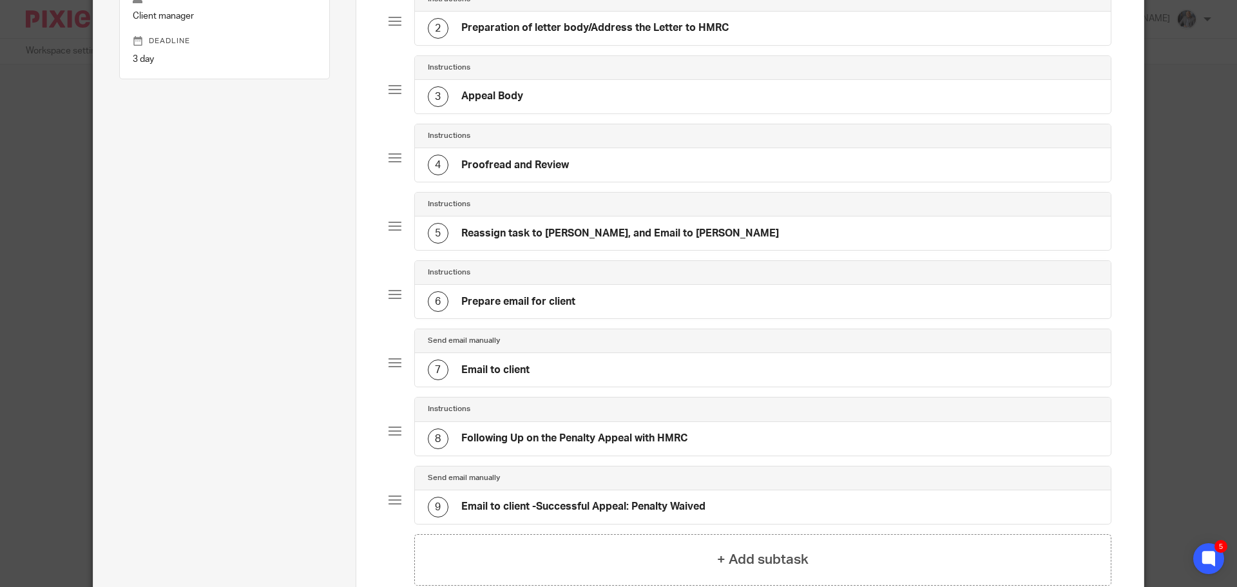
click at [517, 171] on h4 "Proofread and Review" at bounding box center [515, 165] width 108 height 14
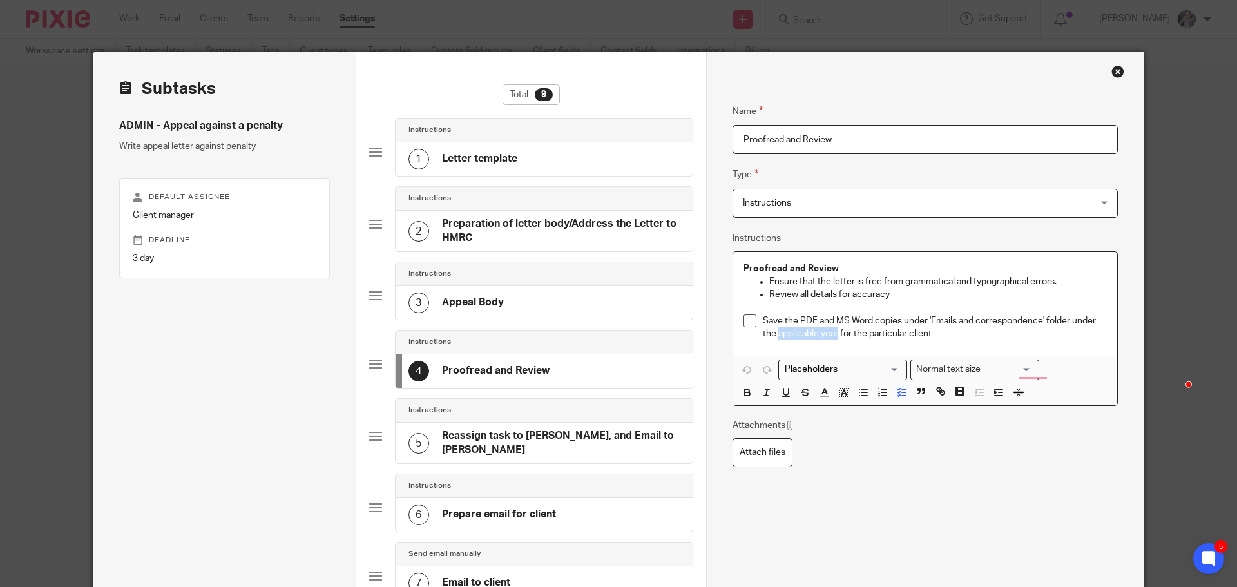
drag, startPoint x: 774, startPoint y: 332, endPoint x: 800, endPoint y: 369, distance: 45.4
click at [832, 332] on p "Save the PDF and MS Word copies under 'Emails and correspondence' folder under …" at bounding box center [935, 327] width 344 height 26
click at [745, 395] on icon "button" at bounding box center [747, 393] width 5 height 3
click at [869, 333] on p "Save the PDF and MS Word copies under 'Emails and correspondence' folder under …" at bounding box center [935, 327] width 344 height 26
drag, startPoint x: 838, startPoint y: 333, endPoint x: 831, endPoint y: 332, distance: 6.5
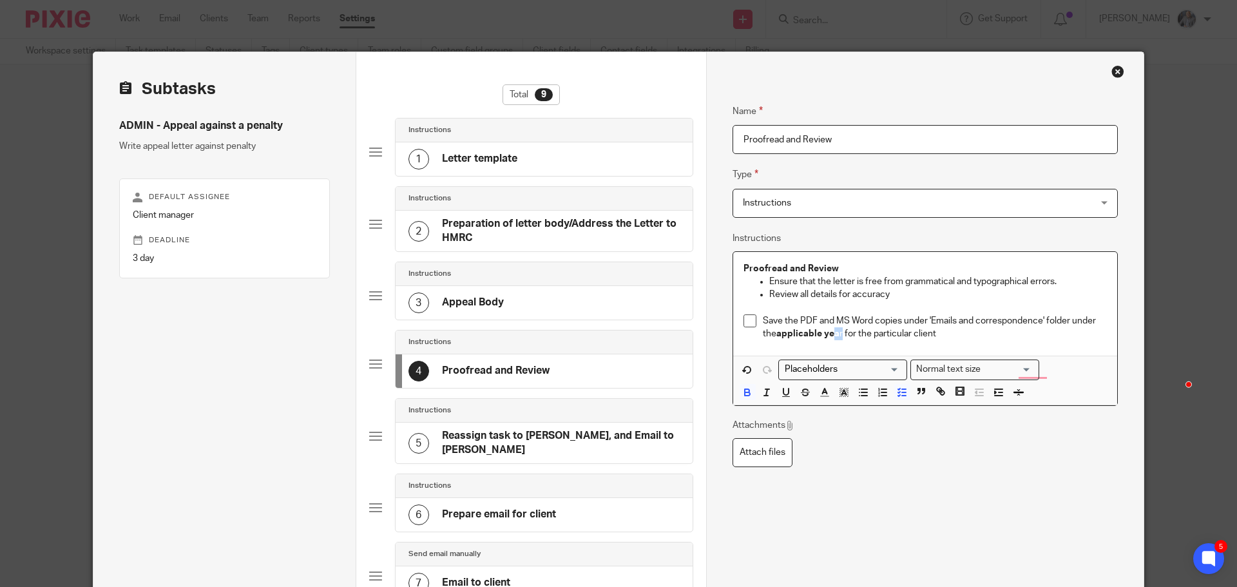
click at [831, 332] on p "Save the PDF and MS Word copies under 'Emails and correspondence' folder under …" at bounding box center [935, 327] width 344 height 26
click at [742, 391] on icon "button" at bounding box center [748, 393] width 12 height 12
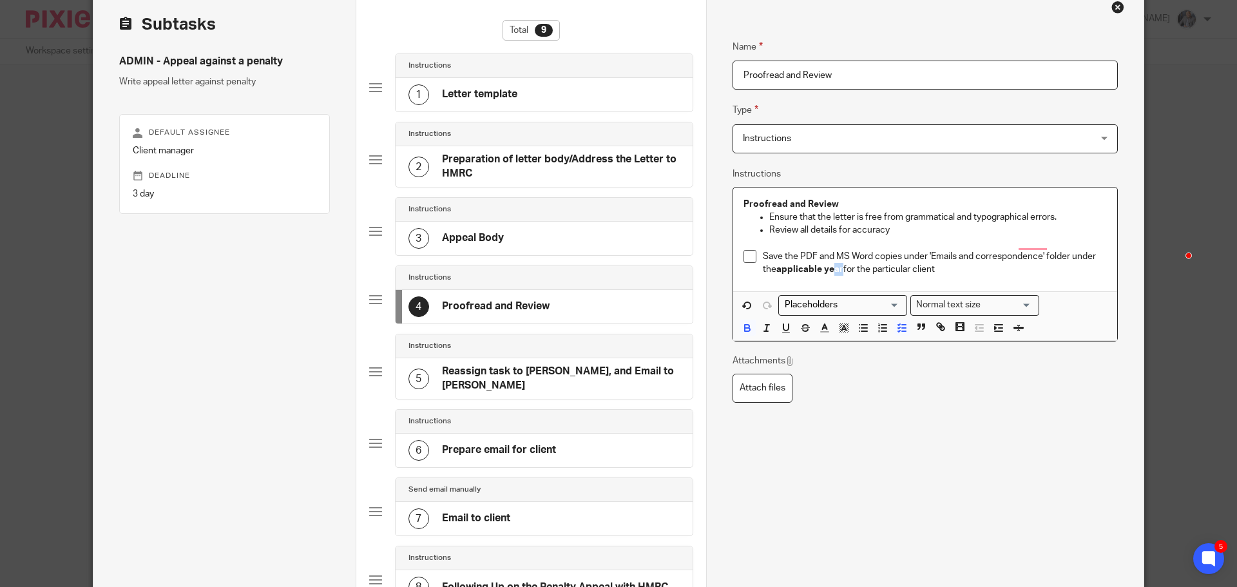
scroll to position [328, 0]
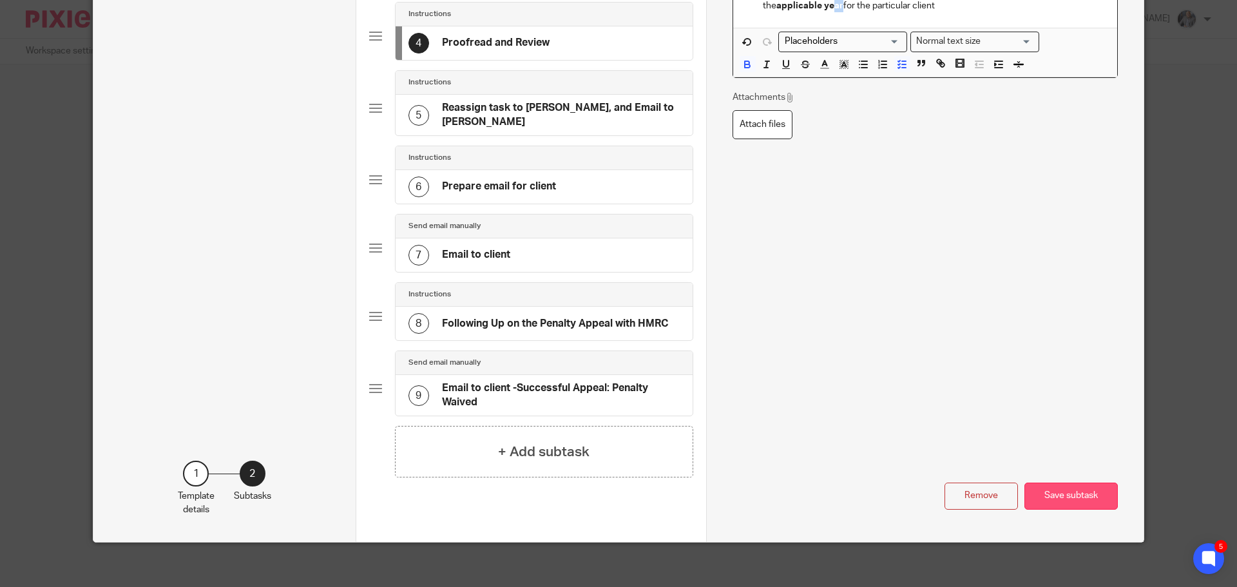
click at [1062, 484] on button "Save subtask" at bounding box center [1070, 497] width 93 height 28
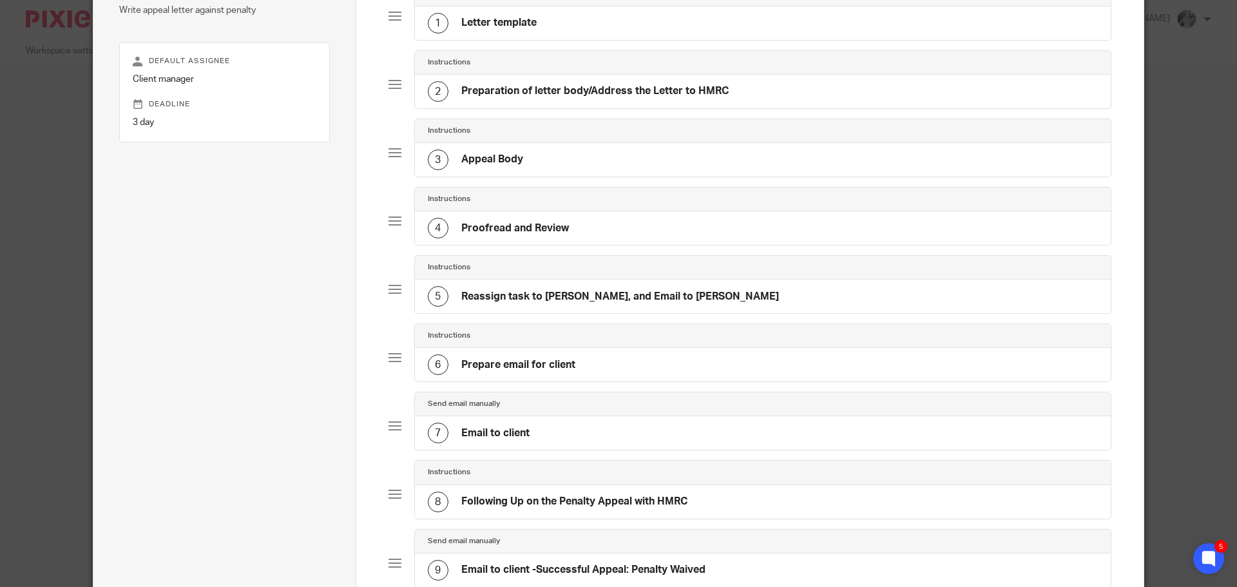
scroll to position [135, 0]
click at [538, 230] on h4 "Proofread and Review" at bounding box center [515, 230] width 108 height 14
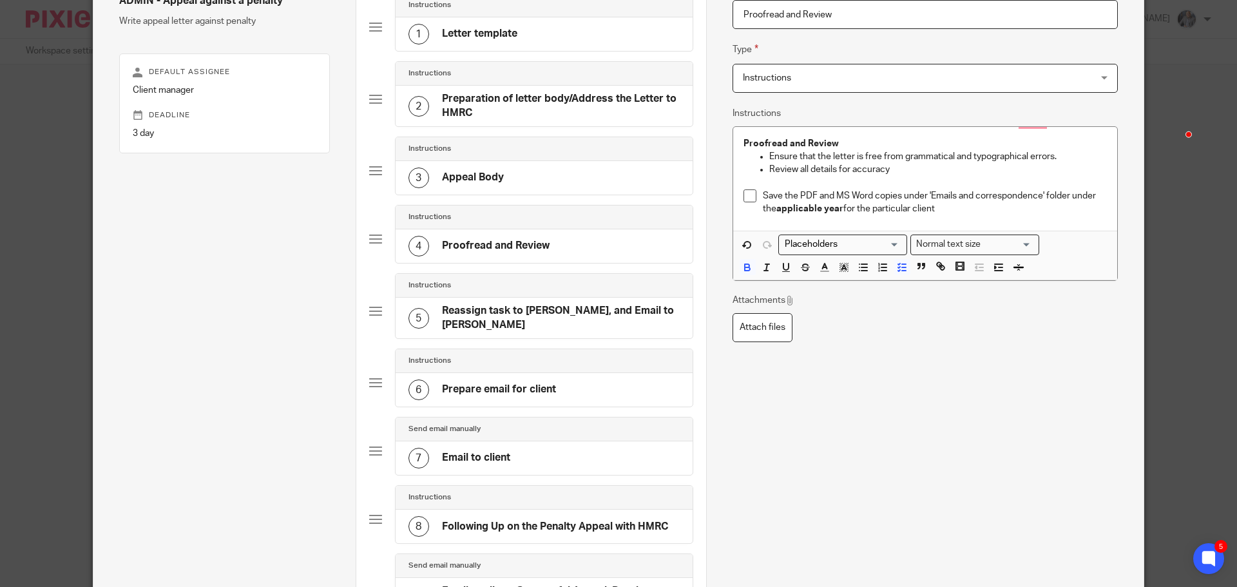
click at [517, 314] on h4 "Reassign task to Aaron, and Email to Aaron" at bounding box center [561, 318] width 238 height 28
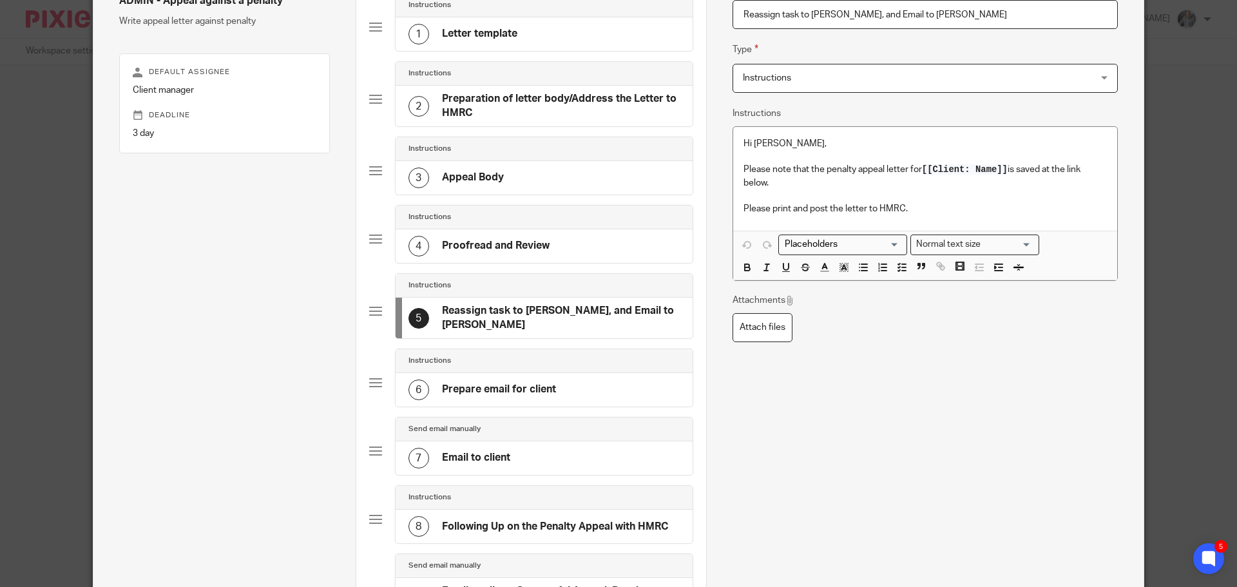
click at [814, 183] on p "Please note that the penalty appeal letter for [[Client: Name]] is saved at the…" at bounding box center [925, 176] width 363 height 26
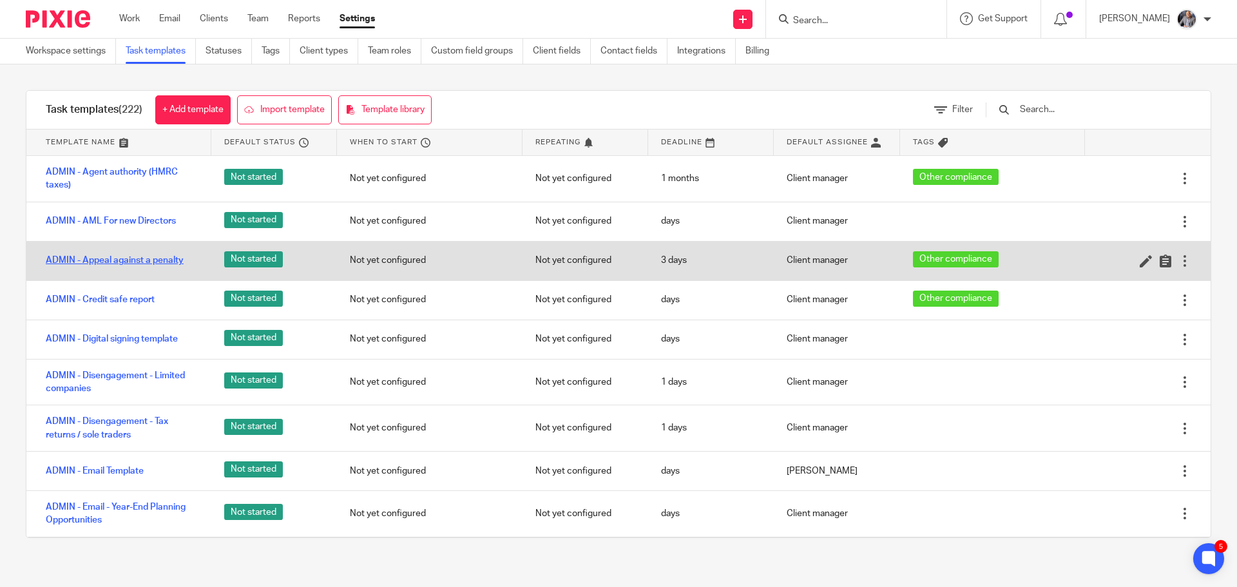
click at [117, 261] on link "ADMIN - Appeal against a penalty" at bounding box center [115, 260] width 138 height 13
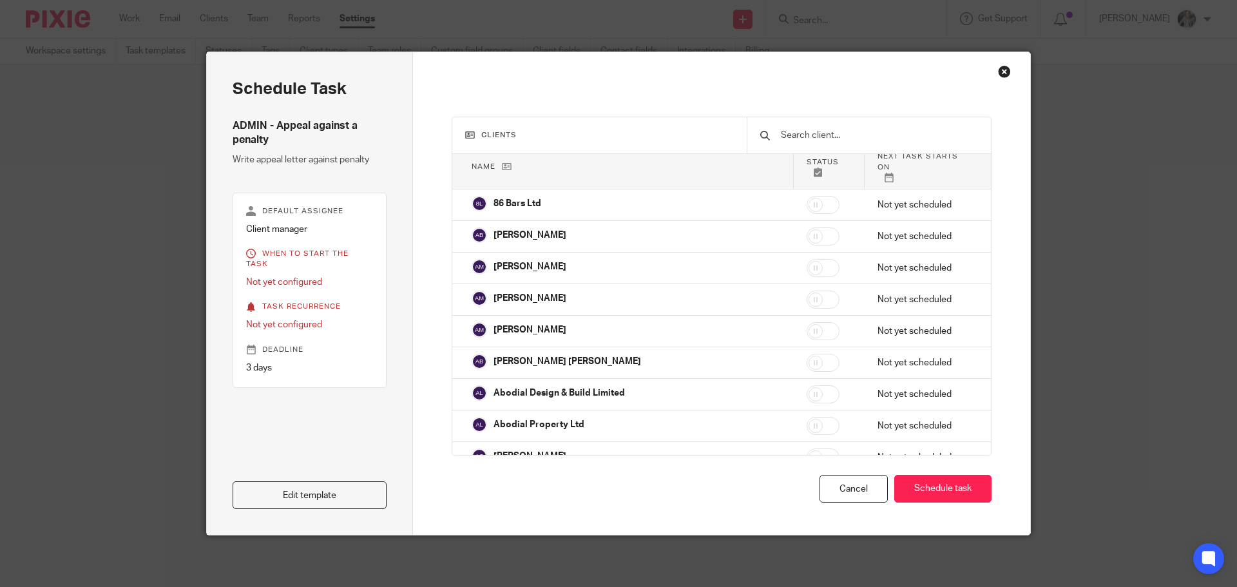
scroll to position [64, 0]
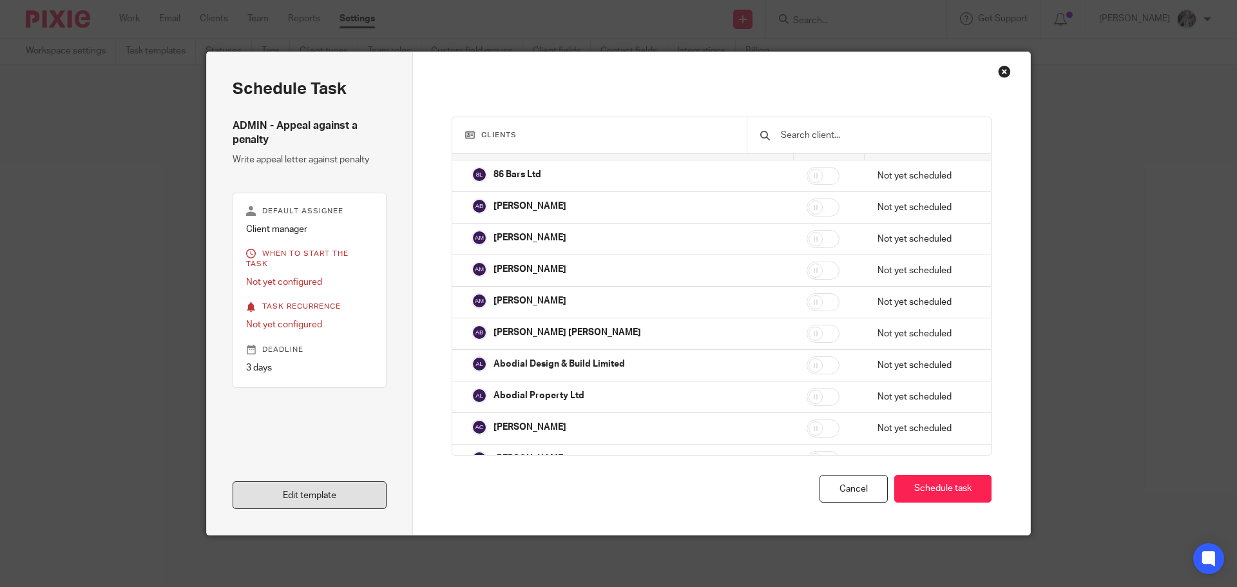
click at [363, 495] on link "Edit template" at bounding box center [310, 495] width 154 height 28
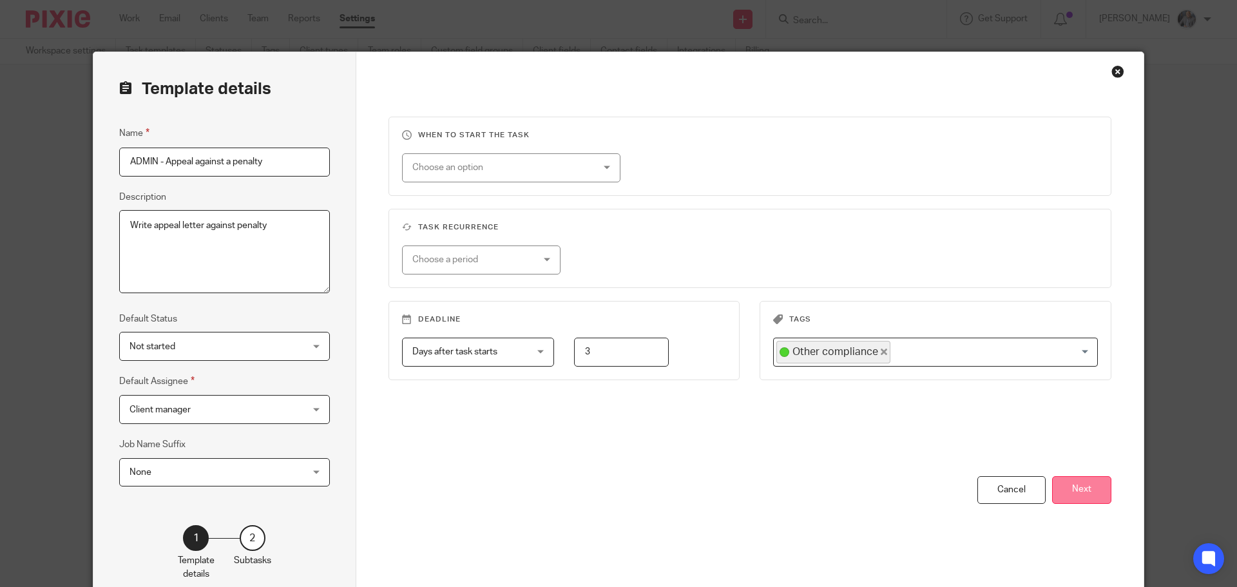
click at [1088, 489] on button "Next" at bounding box center [1081, 490] width 59 height 28
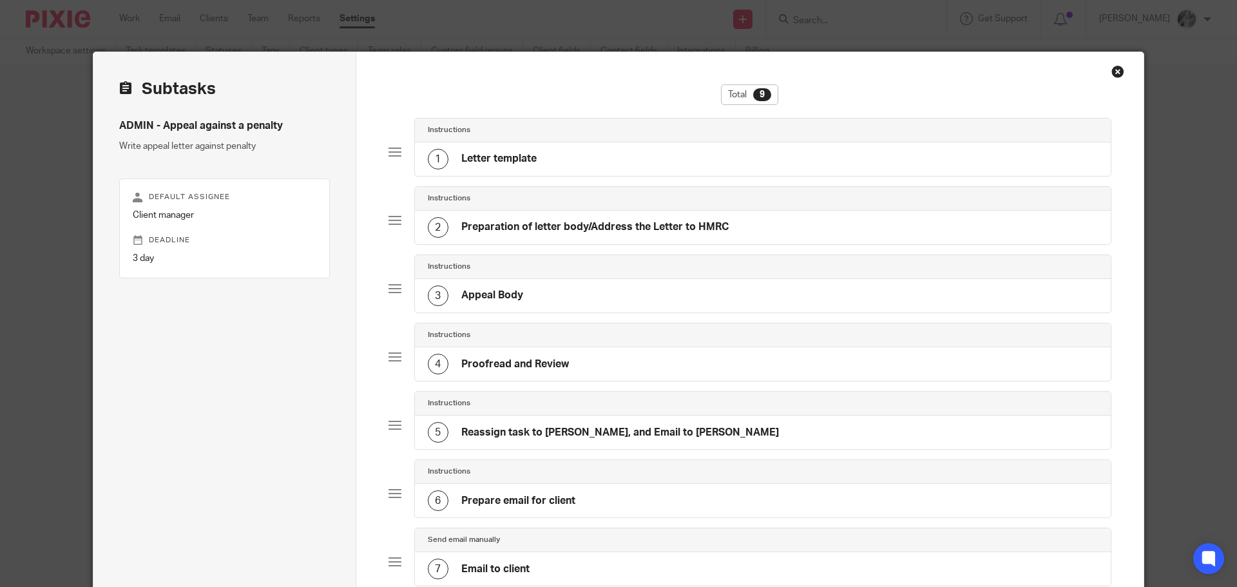
click at [503, 364] on h4 "Proofread and Review" at bounding box center [515, 365] width 108 height 14
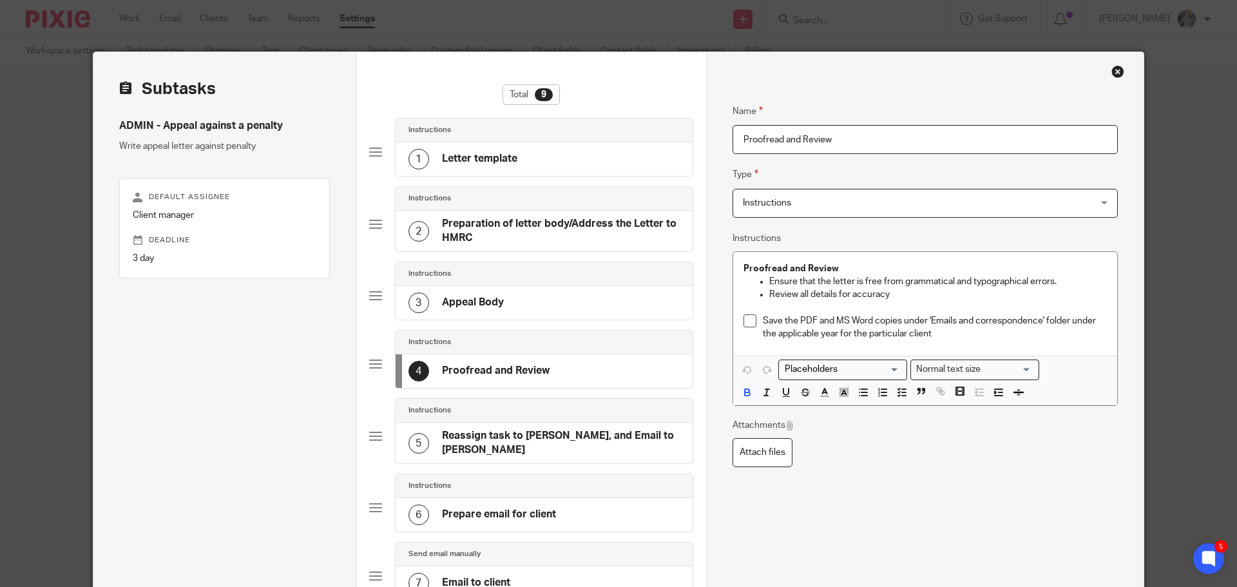
click at [499, 305] on div "3 Appeal Body" at bounding box center [544, 303] width 297 height 34
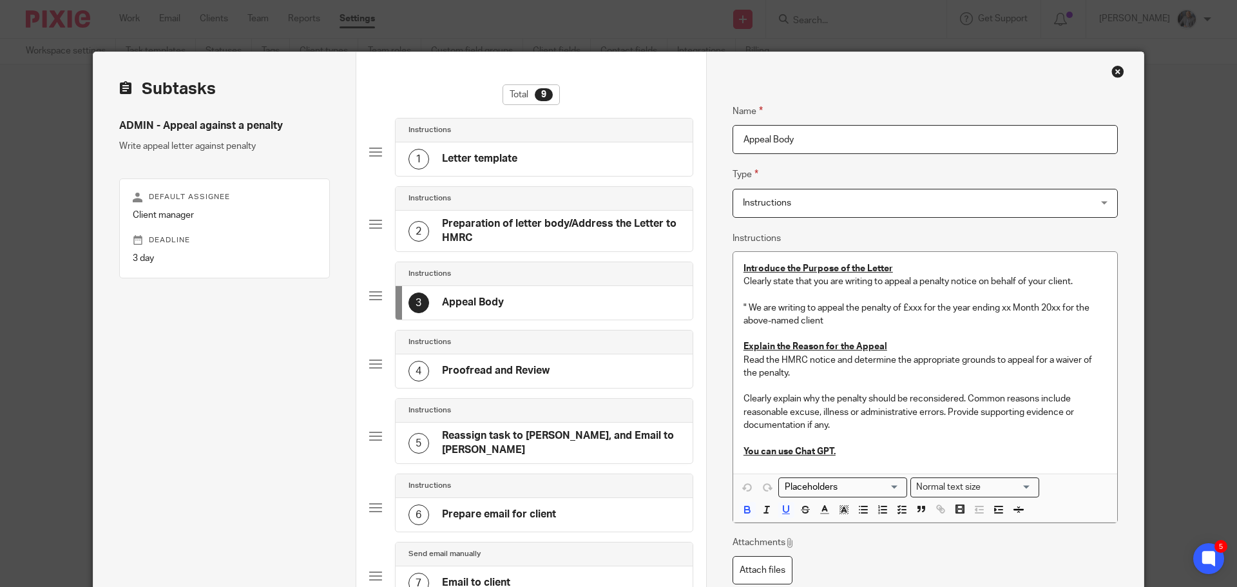
click at [1068, 280] on p "Clearly state that you are writing to appeal a penalty notice on behalf of your…" at bounding box center [925, 281] width 363 height 13
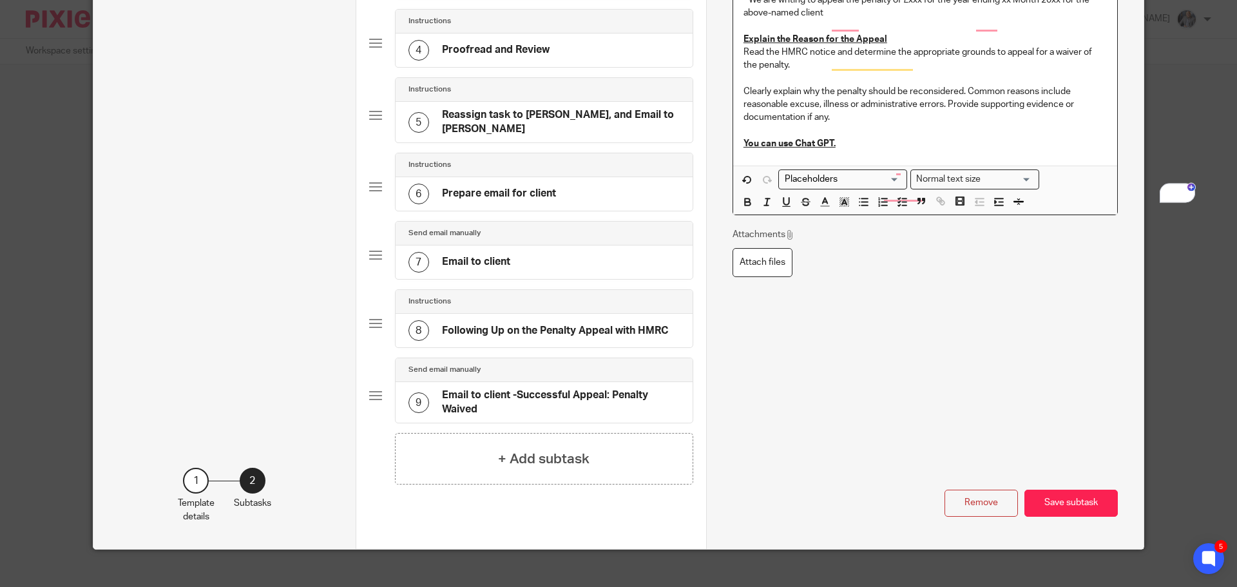
scroll to position [328, 0]
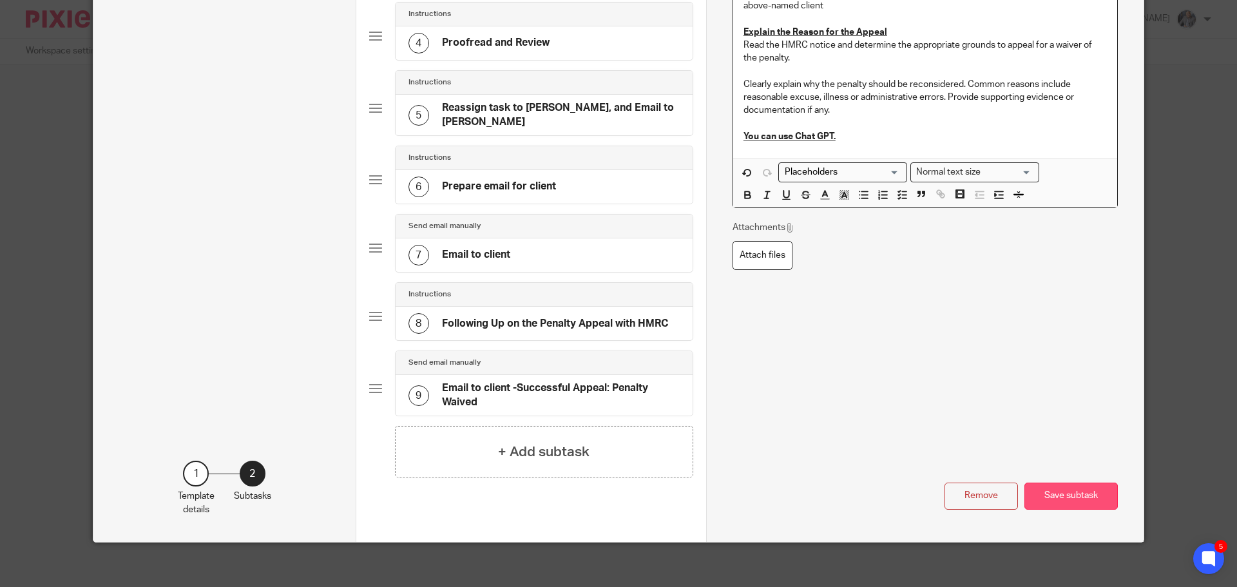
click at [1067, 488] on button "Save subtask" at bounding box center [1070, 497] width 93 height 28
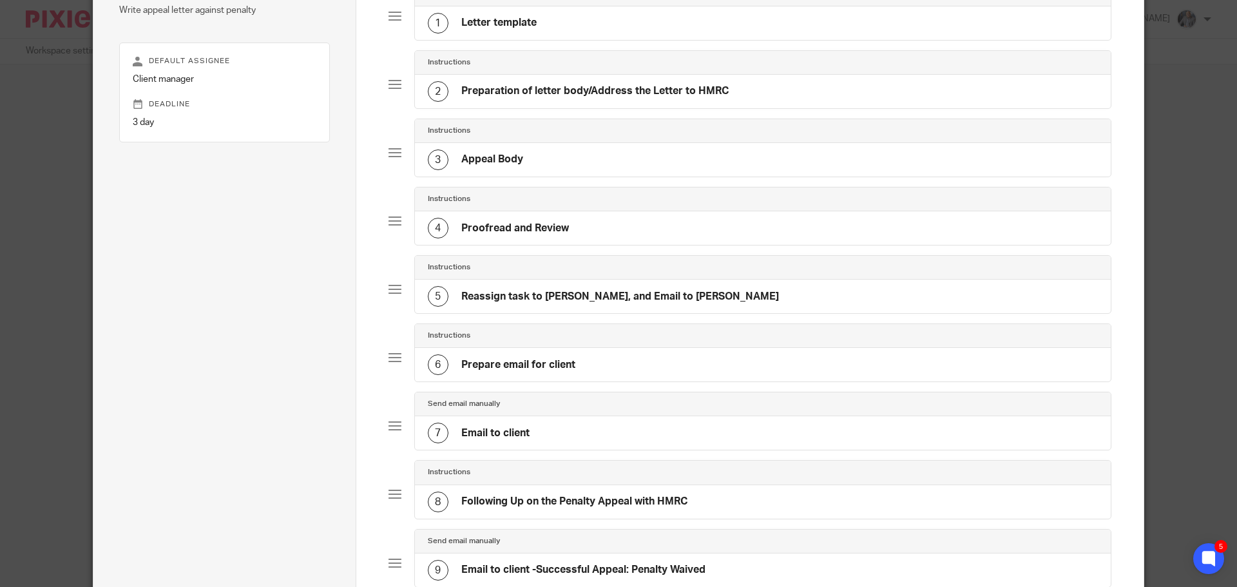
scroll to position [135, 0]
click at [500, 223] on h4 "Proofread and Review" at bounding box center [515, 230] width 108 height 14
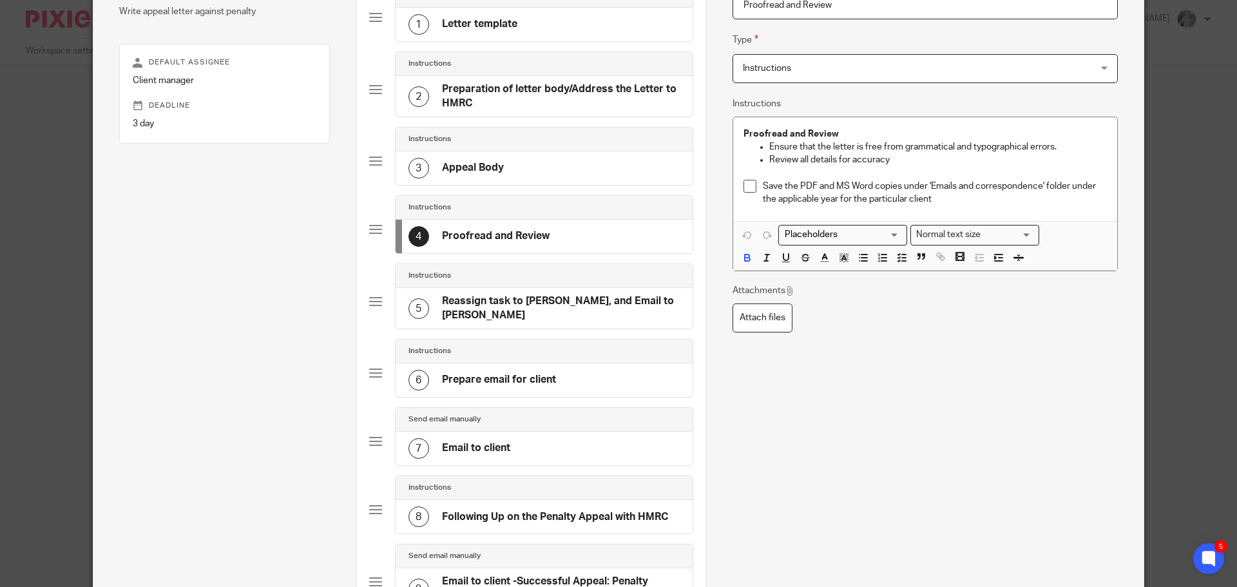
scroll to position [125, 0]
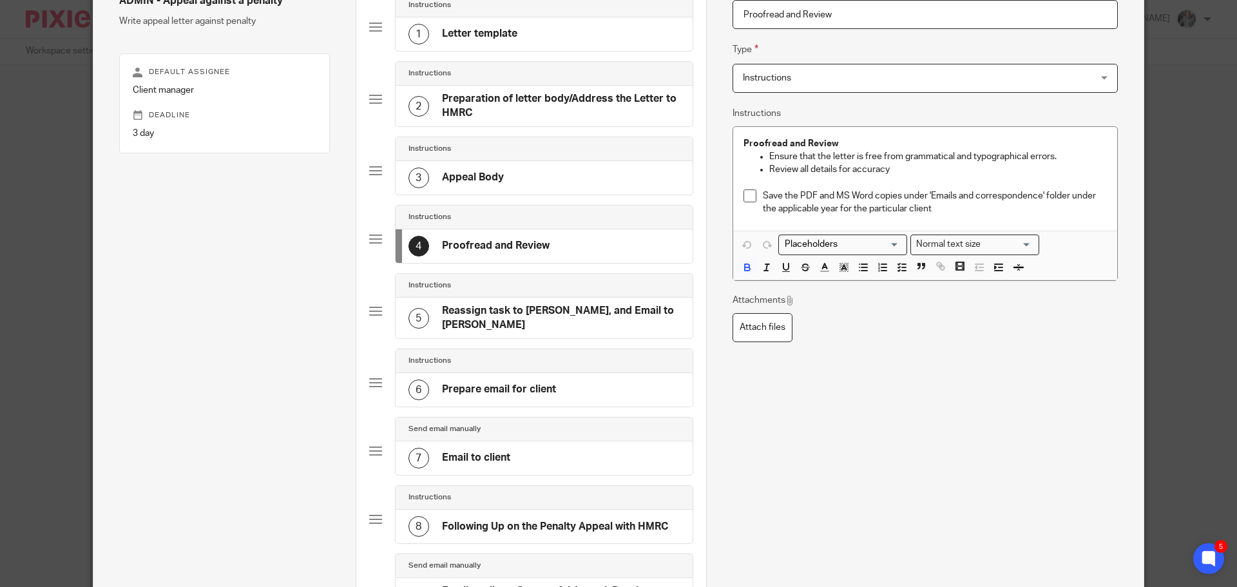
click at [514, 309] on h4 "Reassign task to [PERSON_NAME], and Email to [PERSON_NAME]" at bounding box center [561, 318] width 238 height 28
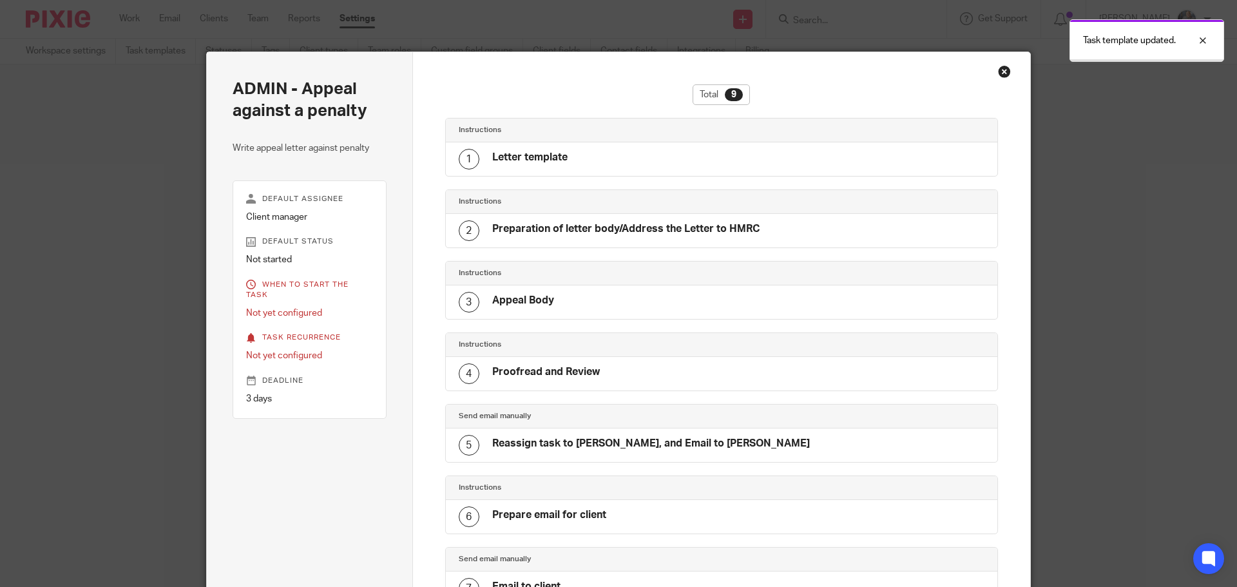
scroll to position [292, 0]
